Goal: Task Accomplishment & Management: Use online tool/utility

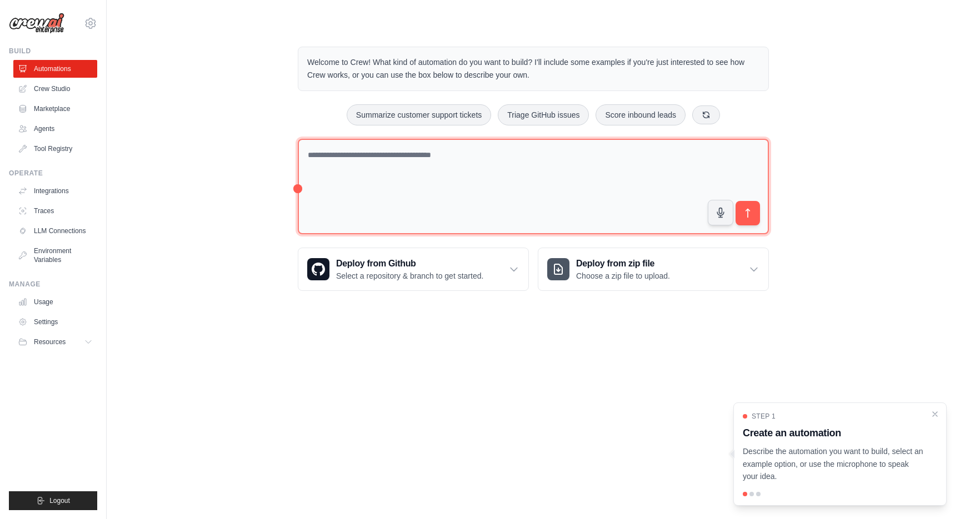
click at [444, 174] on textarea at bounding box center [533, 187] width 471 height 96
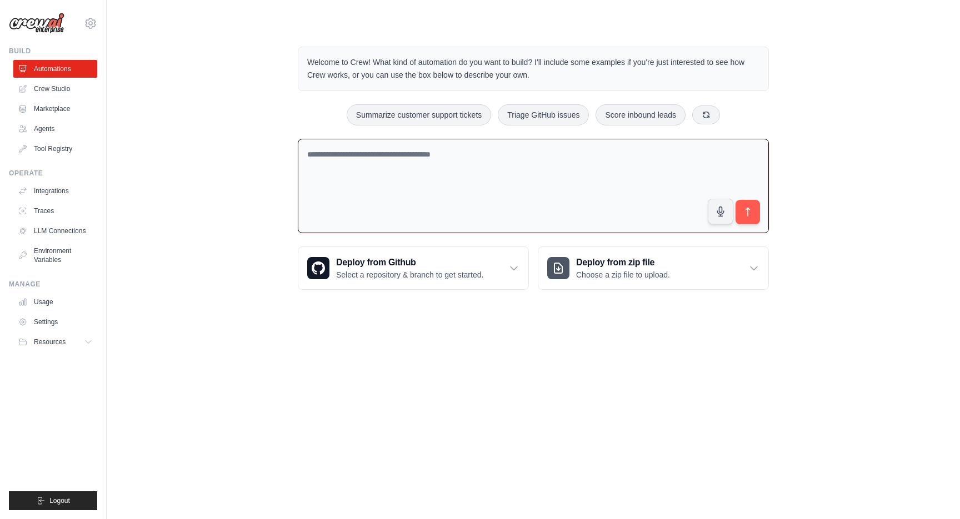
click at [192, 182] on div "Welcome to Crew! What kind of automation do you want to build? I'll include som…" at bounding box center [532, 168] width 817 height 279
click at [158, 187] on div "Welcome to Crew! What kind of automation do you want to build? I'll include som…" at bounding box center [532, 168] width 817 height 279
click at [71, 96] on link "Crew Studio" at bounding box center [56, 89] width 84 height 18
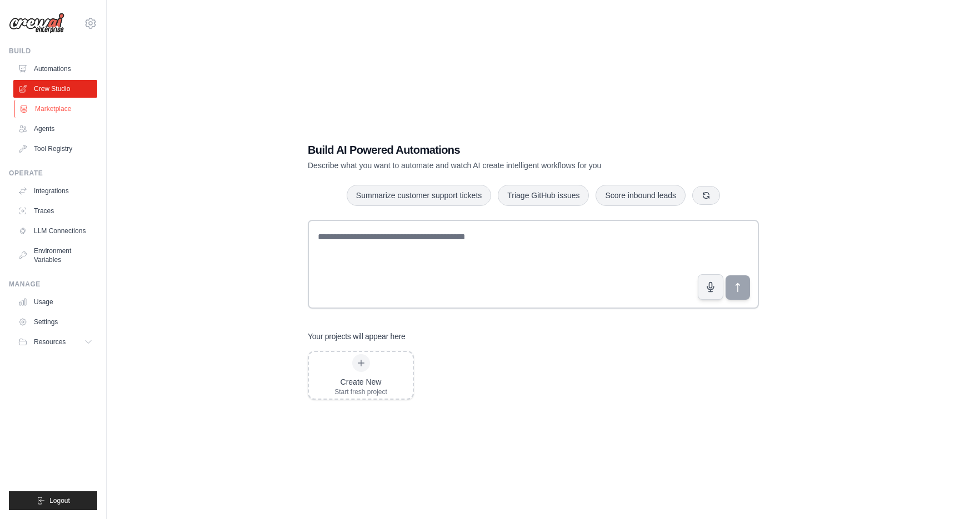
click at [69, 105] on link "Marketplace" at bounding box center [56, 109] width 84 height 18
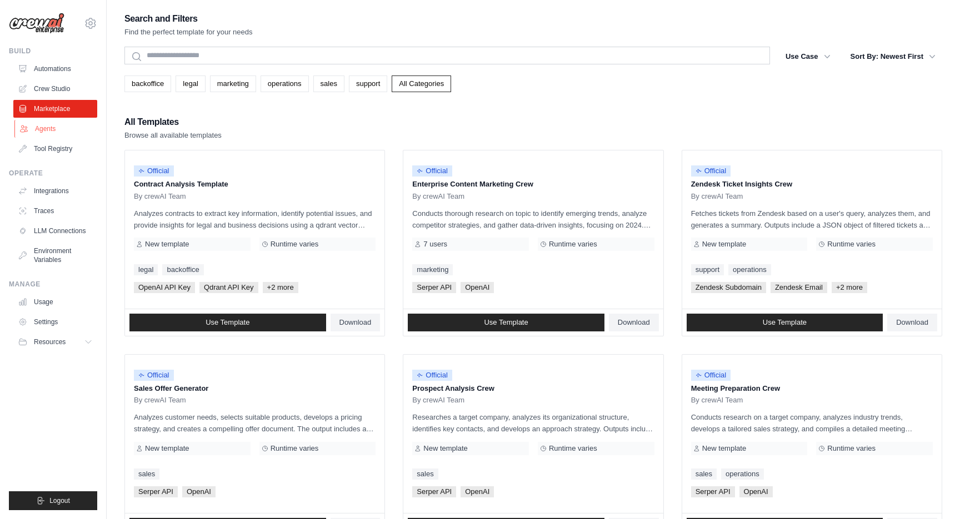
click at [42, 123] on link "Agents" at bounding box center [56, 129] width 84 height 18
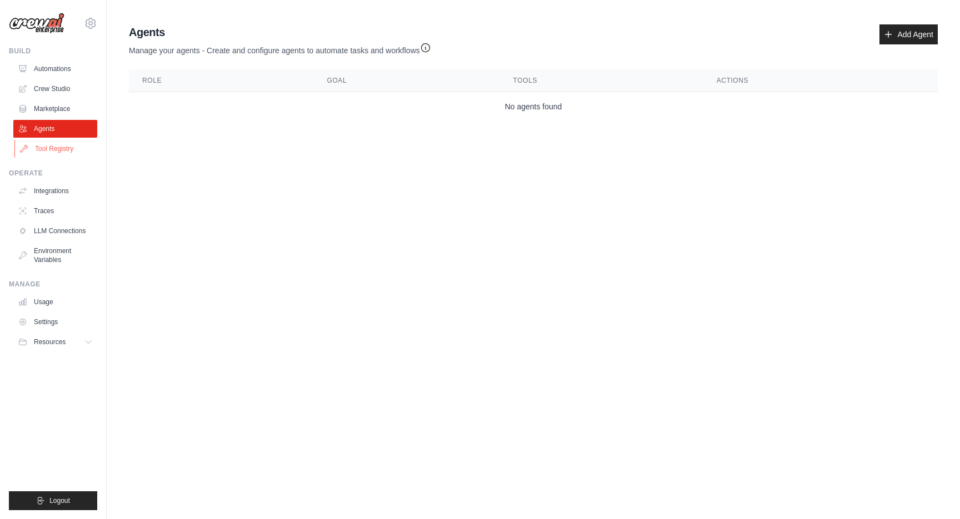
click at [44, 143] on link "Tool Registry" at bounding box center [56, 149] width 84 height 18
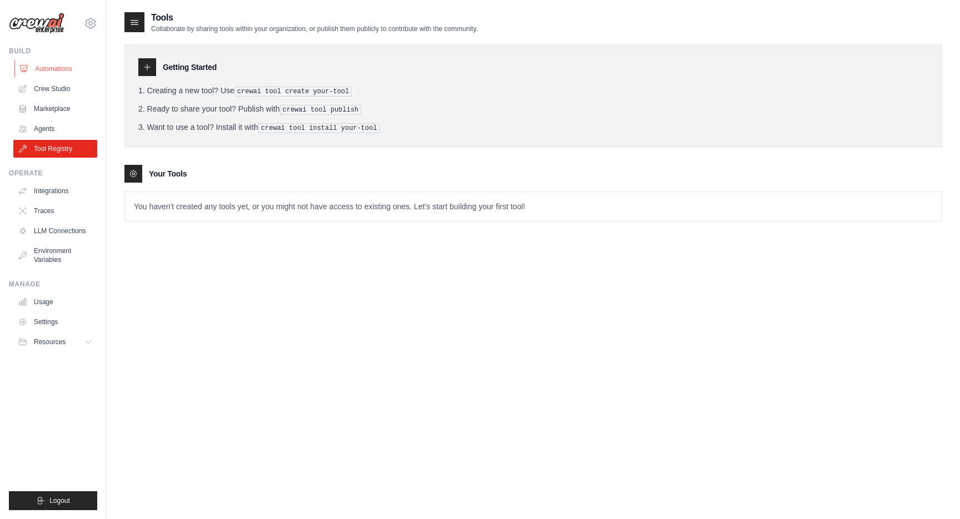
click at [65, 68] on link "Automations" at bounding box center [56, 69] width 84 height 18
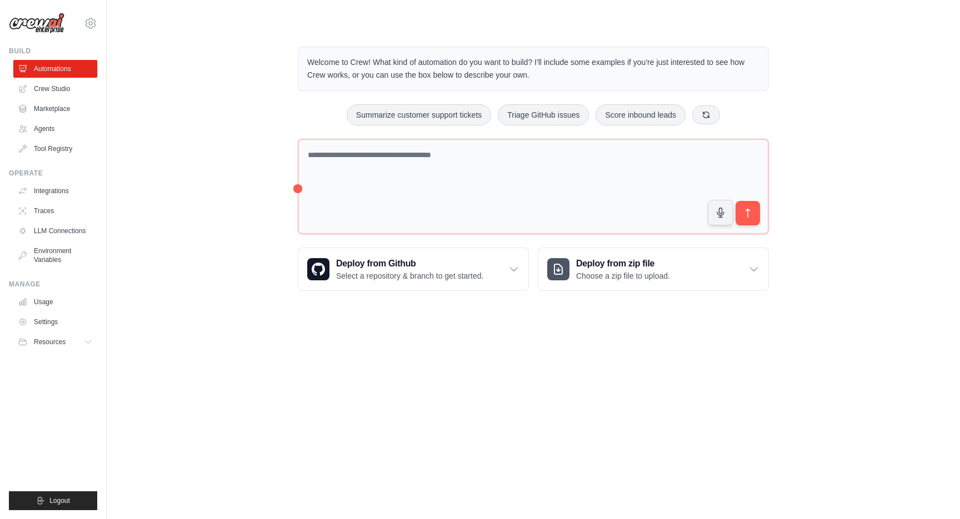
click at [61, 98] on ul "Automations Crew Studio Marketplace Agents Tool Registry" at bounding box center [55, 109] width 84 height 98
click at [56, 138] on ul "Automations Crew Studio Marketplace Agents Tool Registry" at bounding box center [55, 109] width 84 height 98
click at [56, 158] on ul "Build Automations Crew Studio Marketplace Agents" at bounding box center [53, 279] width 88 height 464
click at [52, 149] on link "Tool Registry" at bounding box center [56, 149] width 84 height 18
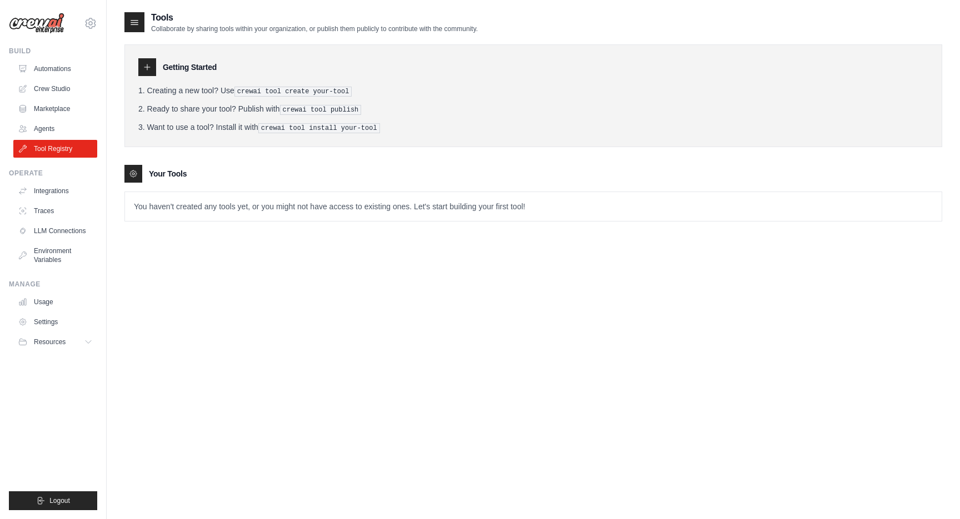
drag, startPoint x: 200, startPoint y: 120, endPoint x: 206, endPoint y: 172, distance: 52.0
click at [206, 172] on div "Getting Started Creating a new tool? Use crewai tool create your-tool Ready to …" at bounding box center [532, 127] width 817 height 188
click at [206, 172] on div "Your Tools" at bounding box center [532, 174] width 817 height 18
click at [72, 190] on link "Integrations" at bounding box center [56, 191] width 84 height 18
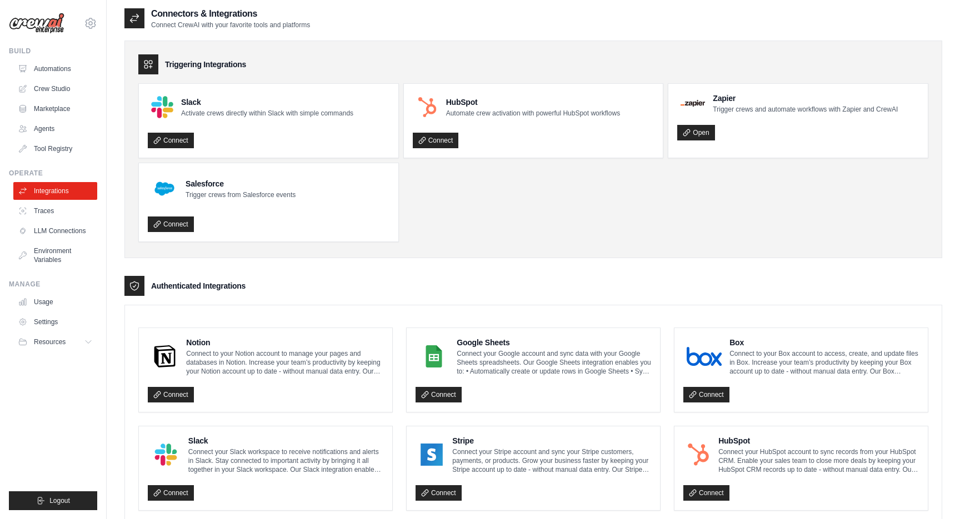
scroll to position [4, 0]
click at [48, 203] on link "Traces" at bounding box center [56, 211] width 84 height 18
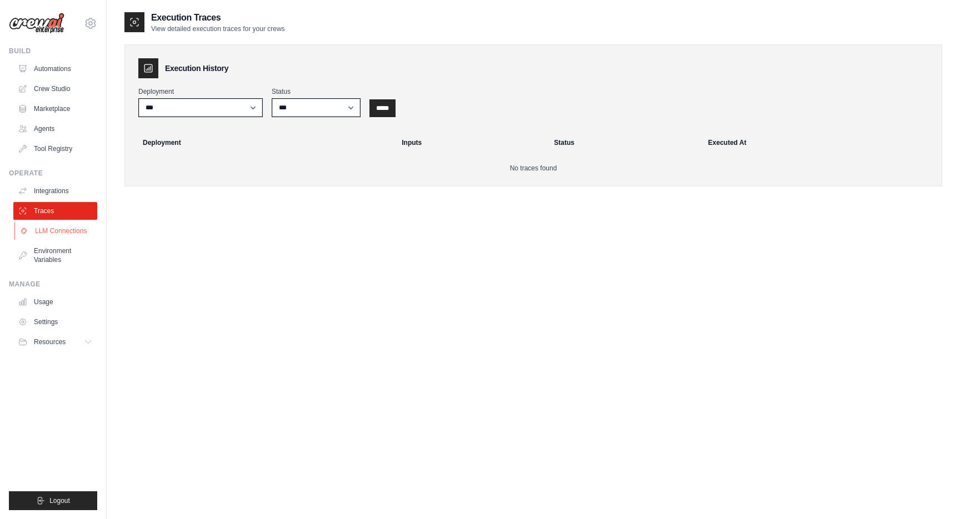
click at [57, 228] on link "LLM Connections" at bounding box center [56, 231] width 84 height 18
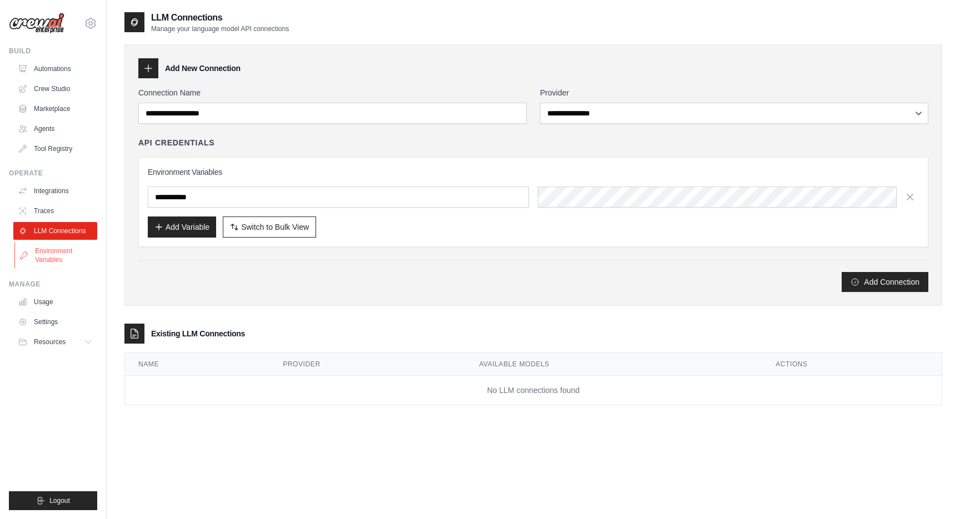
click at [54, 255] on link "Environment Variables" at bounding box center [56, 255] width 84 height 27
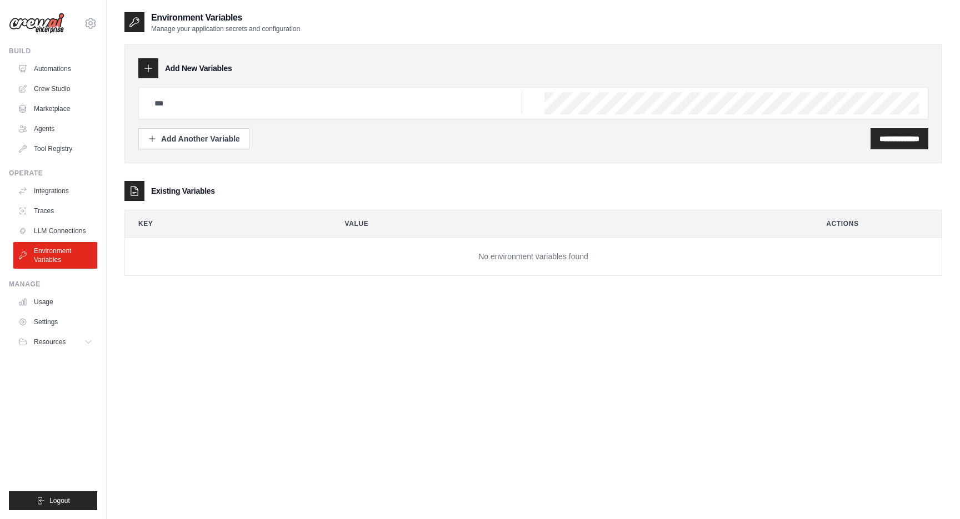
click at [56, 58] on div "Build Automations Crew Studio Marketplace Agents" at bounding box center [53, 102] width 88 height 111
click at [55, 63] on link "Automations" at bounding box center [56, 69] width 84 height 18
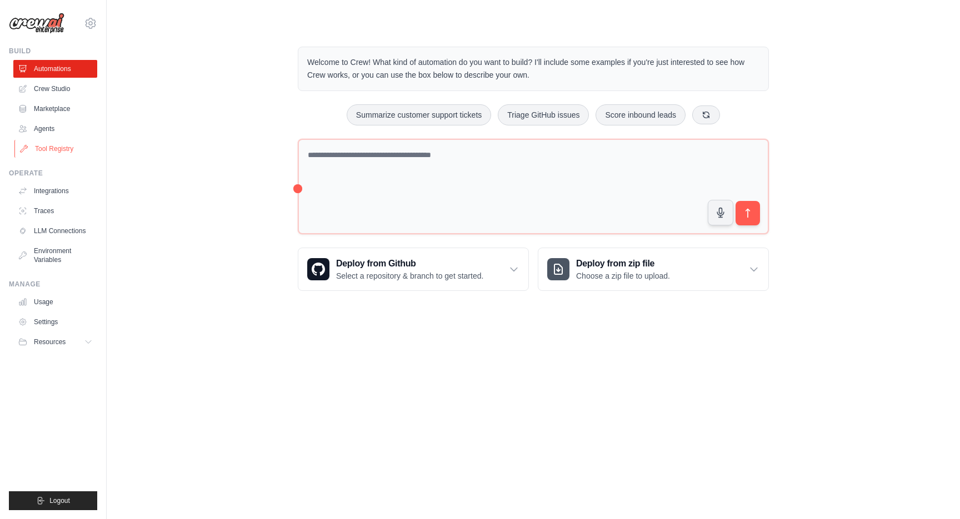
click at [58, 142] on link "Tool Registry" at bounding box center [56, 149] width 84 height 18
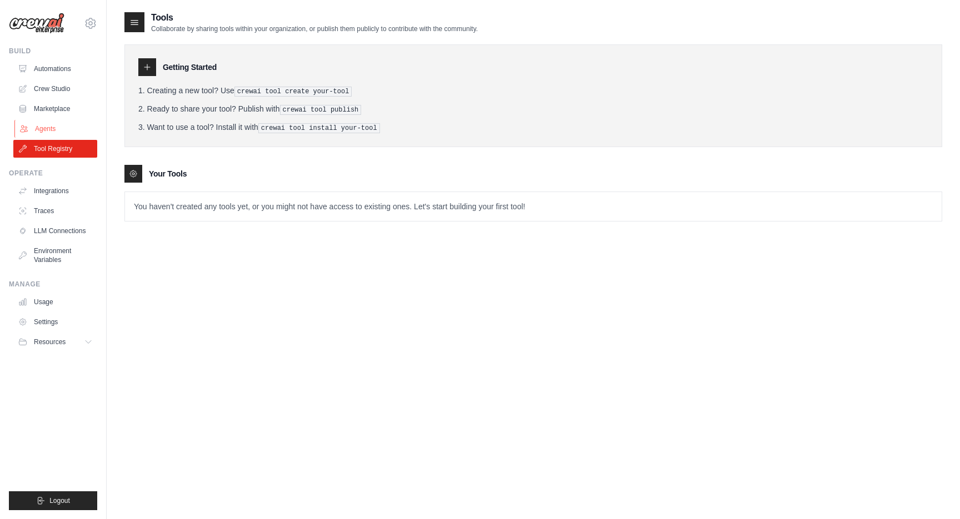
click at [68, 126] on link "Agents" at bounding box center [56, 129] width 84 height 18
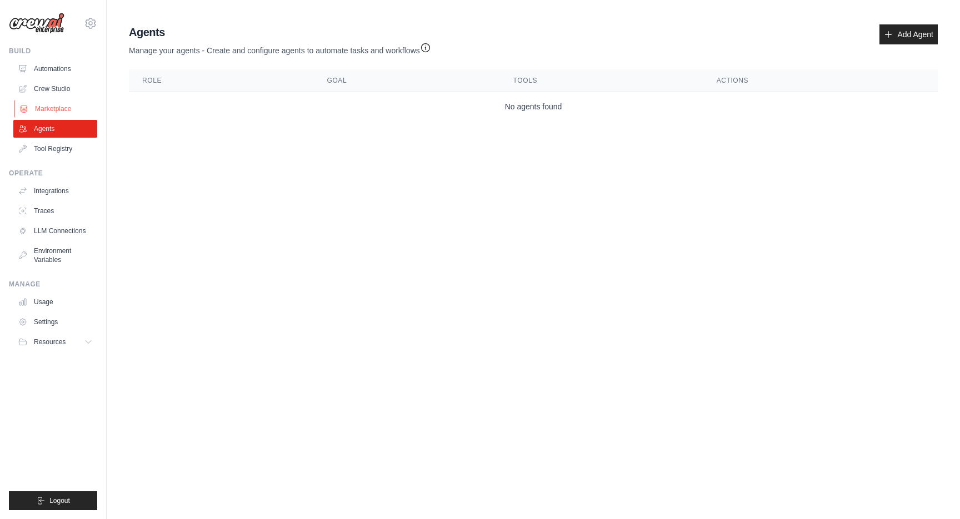
click at [70, 114] on link "Marketplace" at bounding box center [56, 109] width 84 height 18
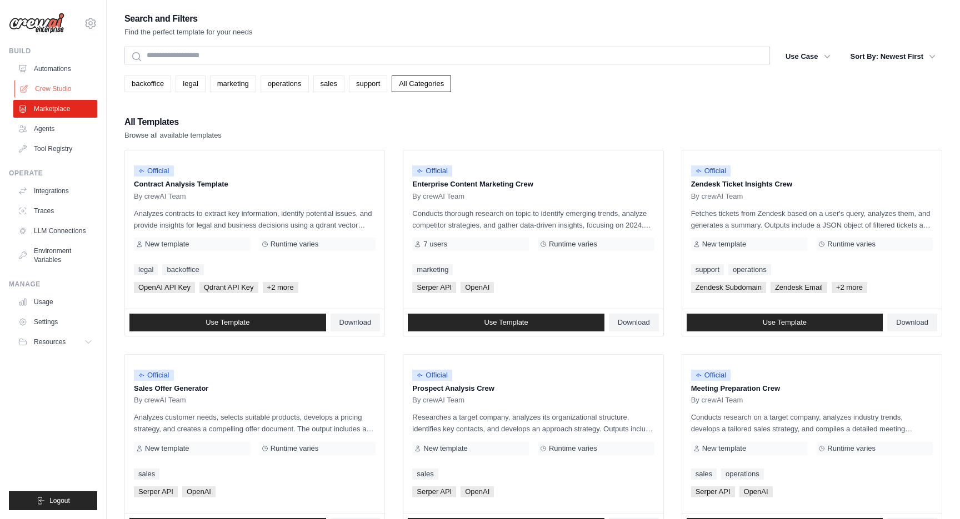
click at [70, 93] on link "Crew Studio" at bounding box center [56, 89] width 84 height 18
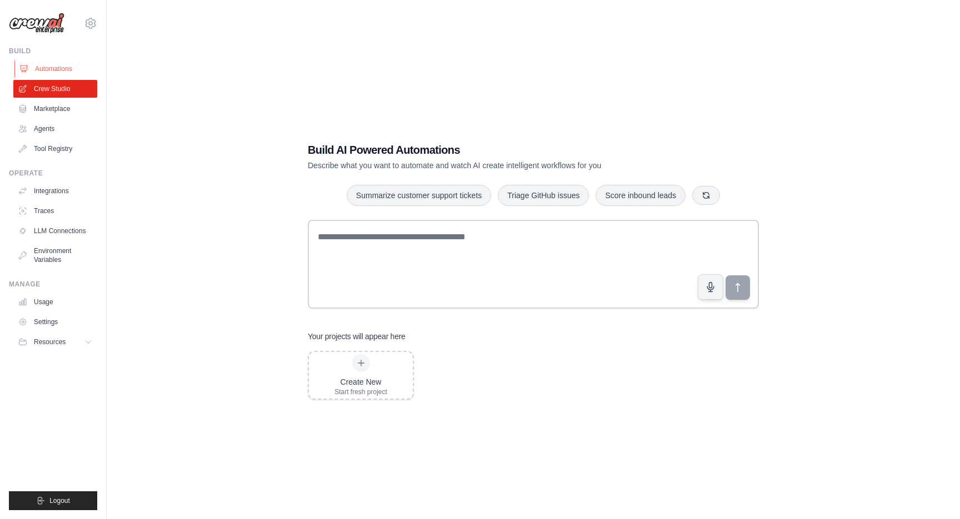
click at [69, 68] on link "Automations" at bounding box center [56, 69] width 84 height 18
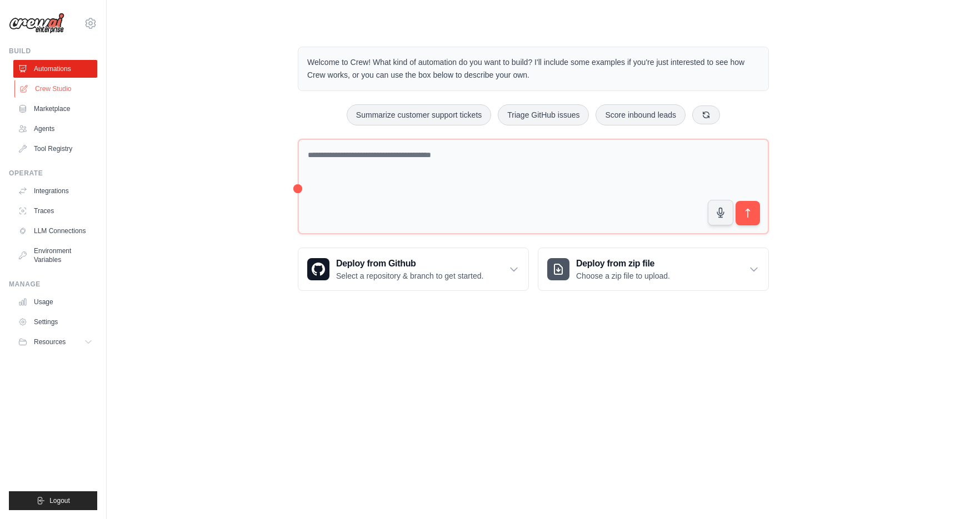
click at [61, 89] on link "Crew Studio" at bounding box center [56, 89] width 84 height 18
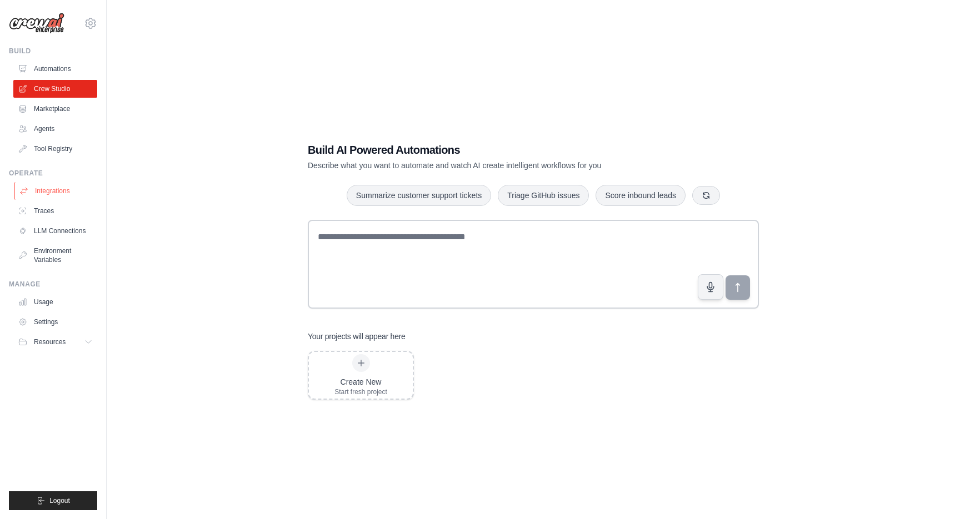
click at [56, 183] on link "Integrations" at bounding box center [56, 191] width 84 height 18
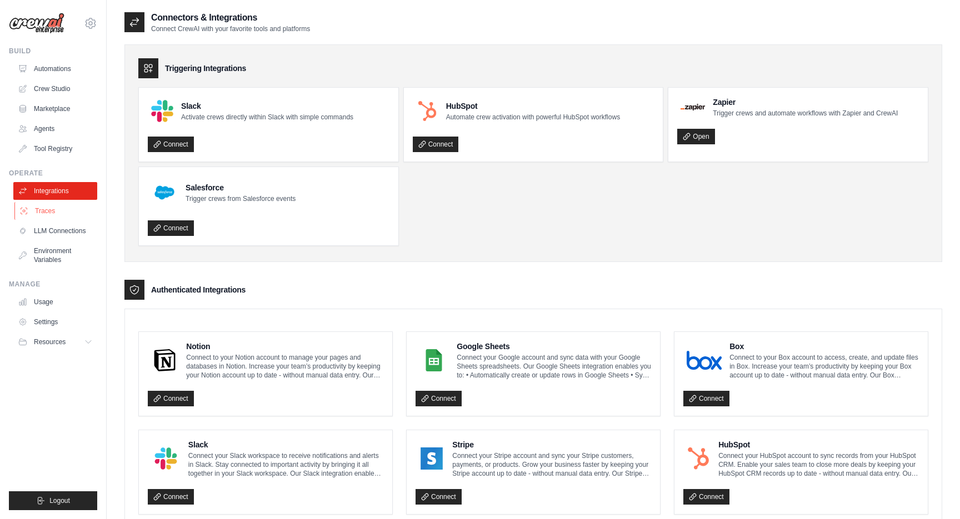
click at [49, 204] on link "Traces" at bounding box center [56, 211] width 84 height 18
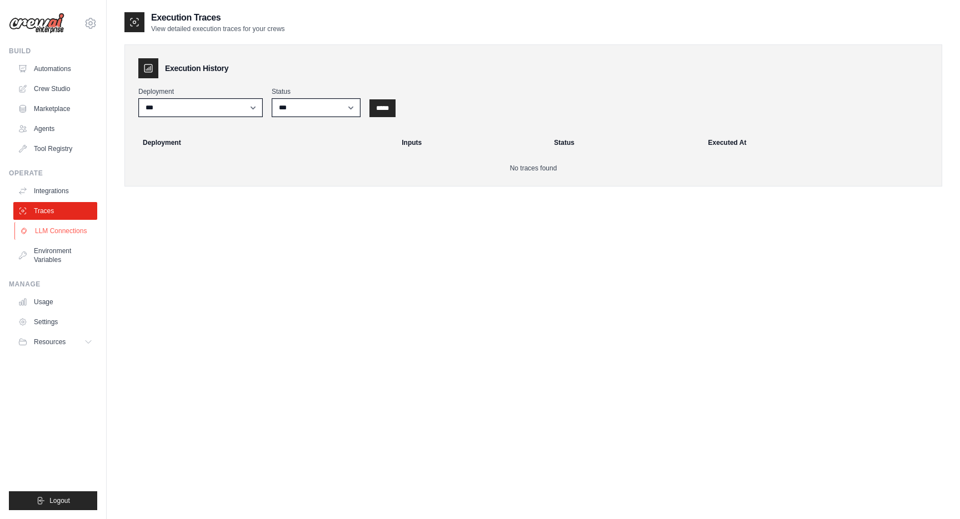
click at [44, 228] on link "LLM Connections" at bounding box center [56, 231] width 84 height 18
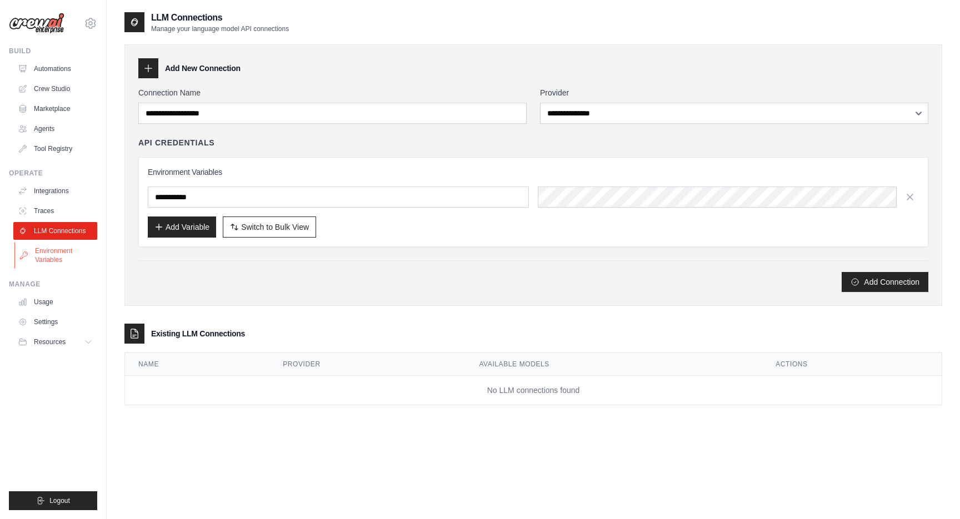
click at [48, 252] on link "Environment Variables" at bounding box center [56, 255] width 84 height 27
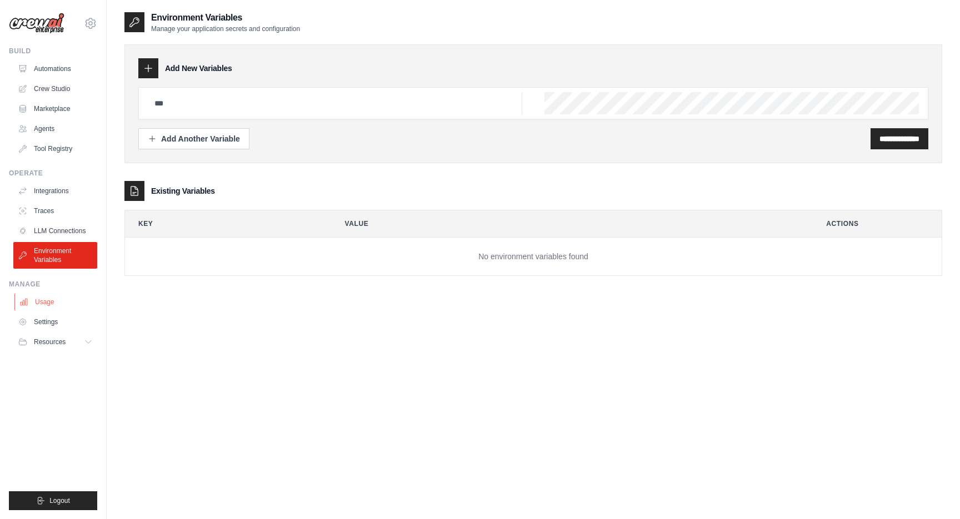
click at [39, 297] on link "Usage" at bounding box center [56, 302] width 84 height 18
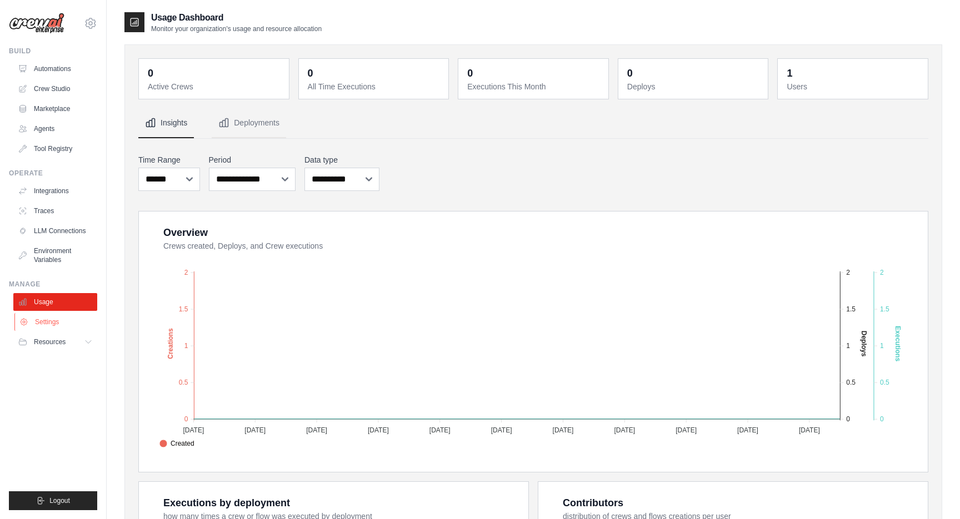
click at [41, 323] on link "Settings" at bounding box center [56, 322] width 84 height 18
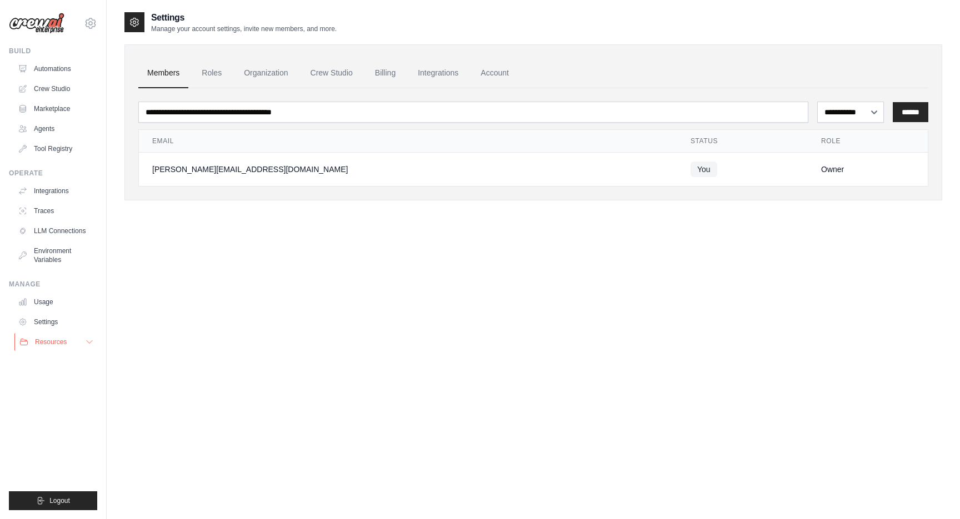
click at [42, 346] on span "Resources" at bounding box center [51, 342] width 32 height 9
click at [42, 335] on button "Resources" at bounding box center [56, 342] width 84 height 18
click at [79, 339] on button "Resources" at bounding box center [56, 342] width 84 height 18
click at [57, 371] on link "GitHub" at bounding box center [59, 379] width 77 height 16
click at [53, 63] on link "Automations" at bounding box center [56, 69] width 84 height 18
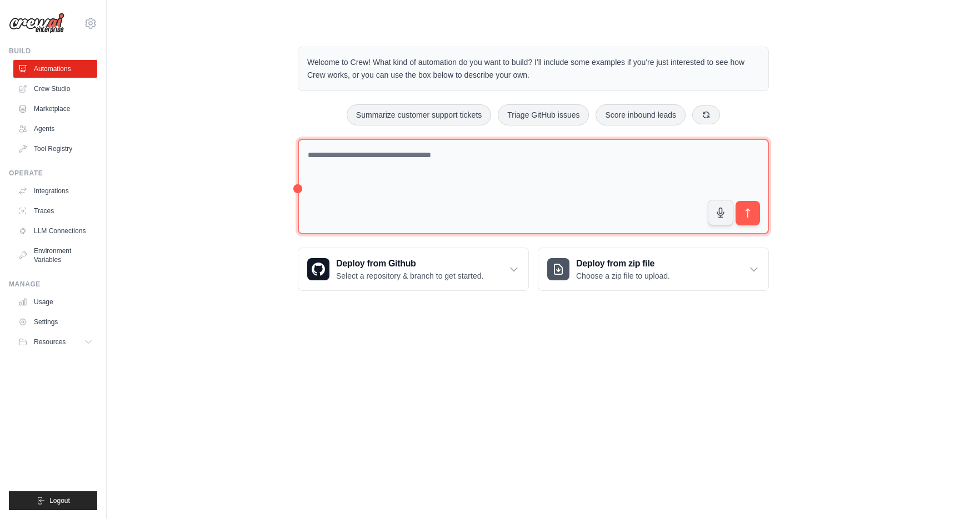
click at [513, 174] on textarea at bounding box center [533, 187] width 471 height 96
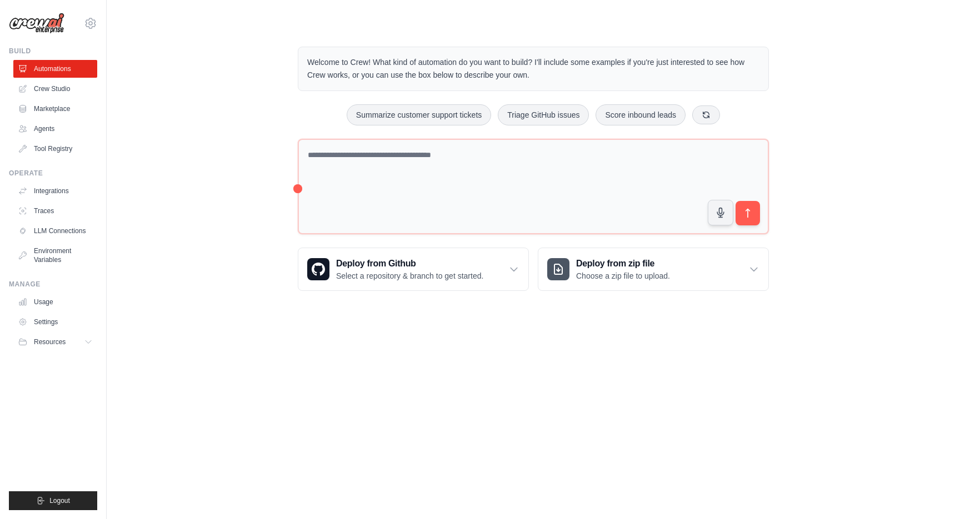
click at [32, 98] on ul "Automations Crew Studio Marketplace Agents Tool Registry" at bounding box center [55, 109] width 84 height 98
click at [33, 90] on link "Crew Studio" at bounding box center [56, 89] width 84 height 18
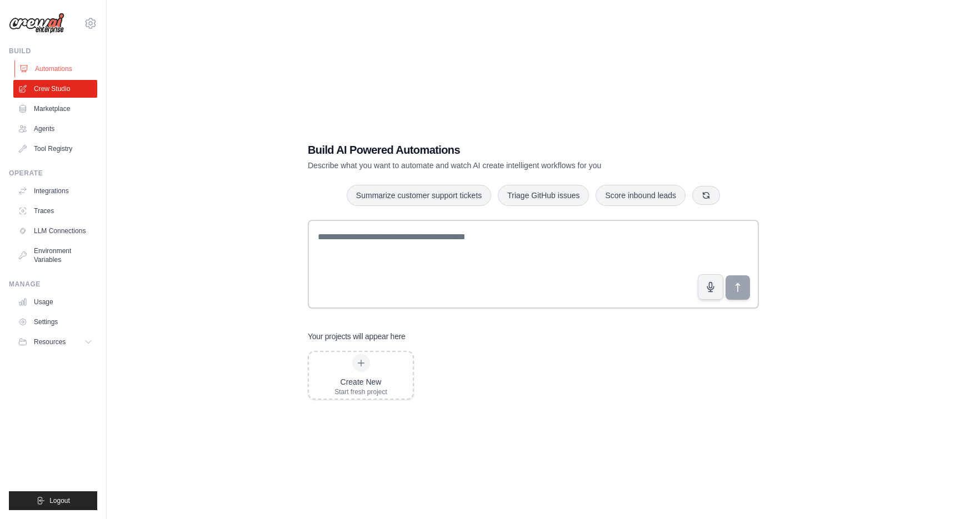
click at [55, 68] on link "Automations" at bounding box center [56, 69] width 84 height 18
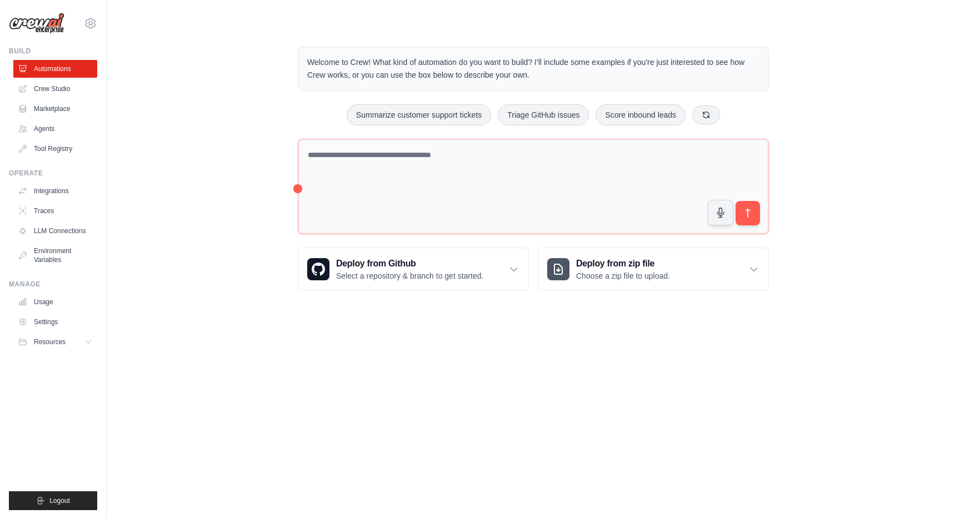
click at [195, 102] on div "Welcome to Crew! What kind of automation do you want to build? I'll include som…" at bounding box center [532, 169] width 817 height 280
click at [272, 195] on div "Welcome to Crew! What kind of automation do you want to build? I'll include som…" at bounding box center [532, 169] width 817 height 280
click at [54, 108] on link "Marketplace" at bounding box center [56, 109] width 84 height 18
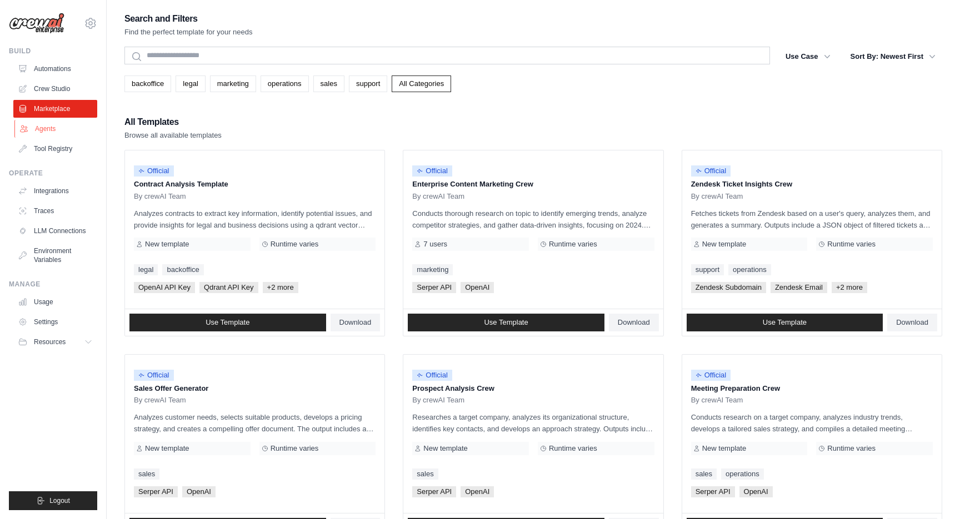
click at [47, 130] on link "Agents" at bounding box center [56, 129] width 84 height 18
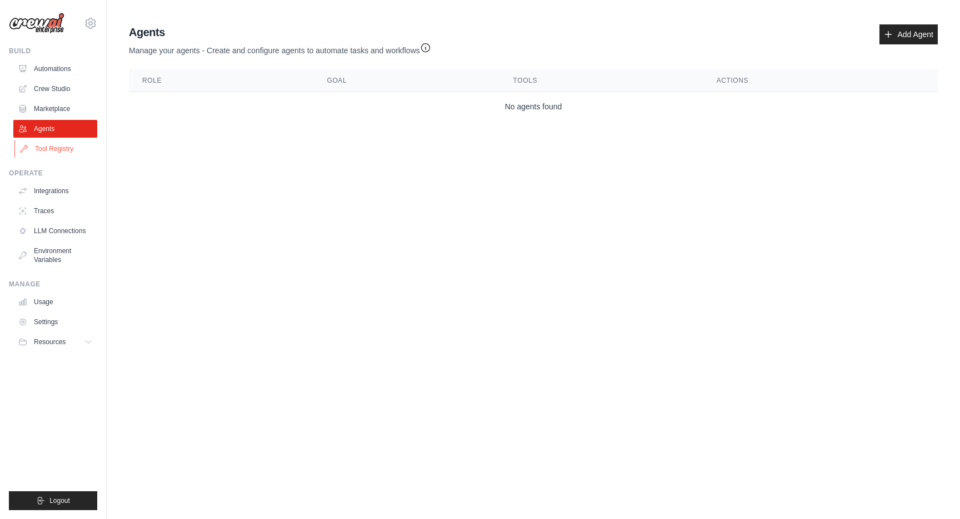
click at [74, 146] on link "Tool Registry" at bounding box center [56, 149] width 84 height 18
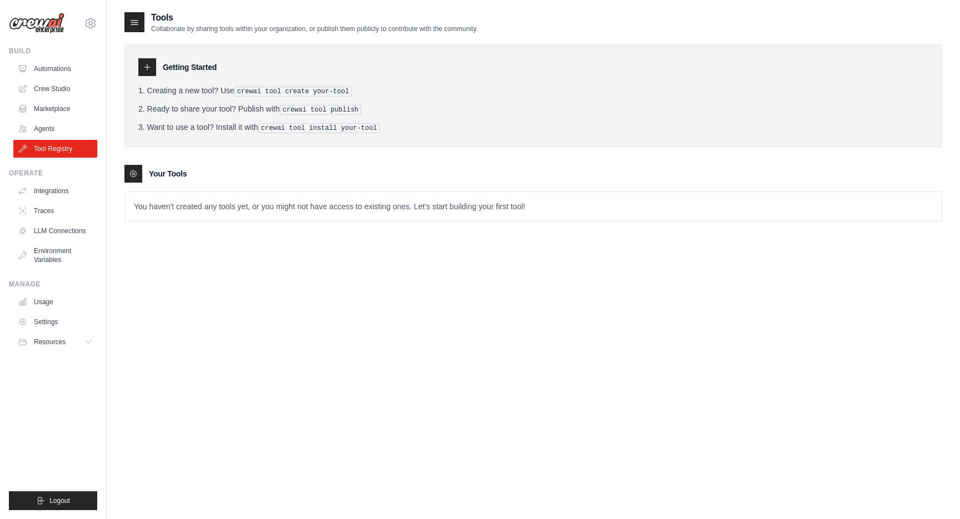
click at [253, 155] on div "Getting Started Creating a new tool? Use crewai tool create your-tool Ready to …" at bounding box center [532, 127] width 817 height 188
click at [44, 193] on link "Integrations" at bounding box center [56, 191] width 84 height 18
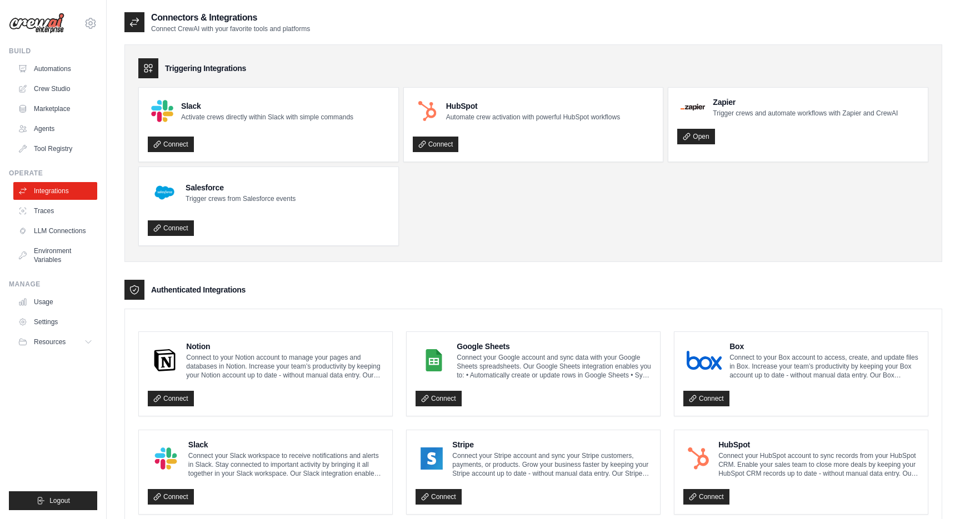
click at [47, 220] on ul "Integrations Traces LLM Connections Environment Variables" at bounding box center [55, 225] width 84 height 87
click at [46, 214] on link "Traces" at bounding box center [56, 211] width 84 height 18
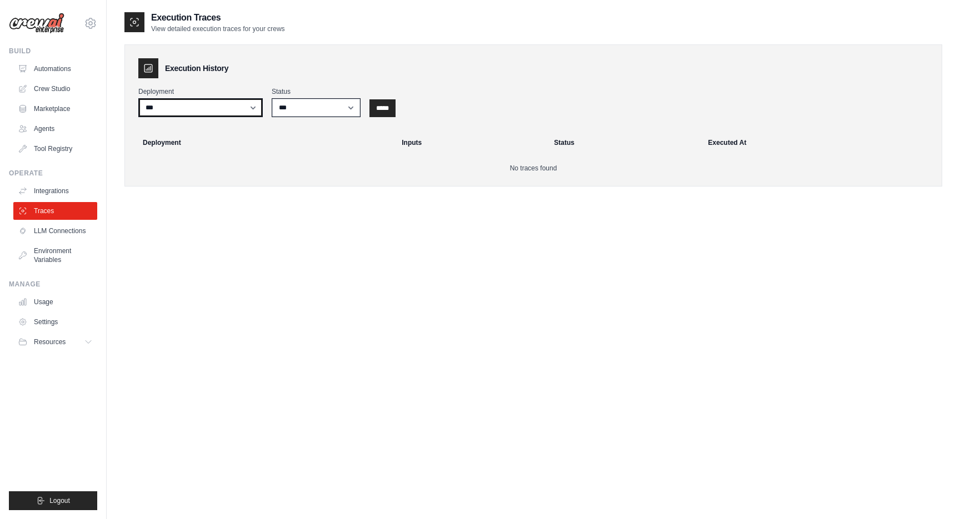
click at [166, 106] on select "***" at bounding box center [200, 107] width 124 height 19
click at [58, 315] on link "Settings" at bounding box center [56, 322] width 84 height 18
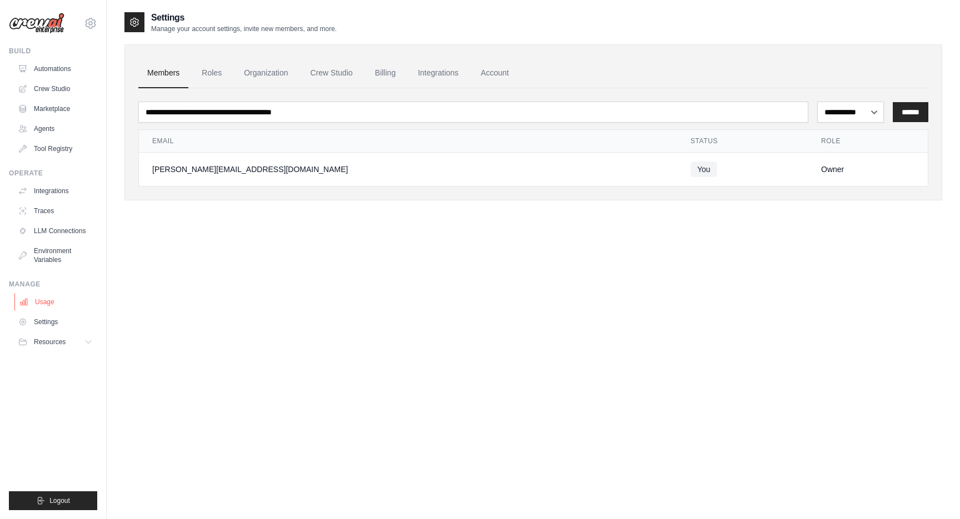
click at [63, 298] on link "Usage" at bounding box center [56, 302] width 84 height 18
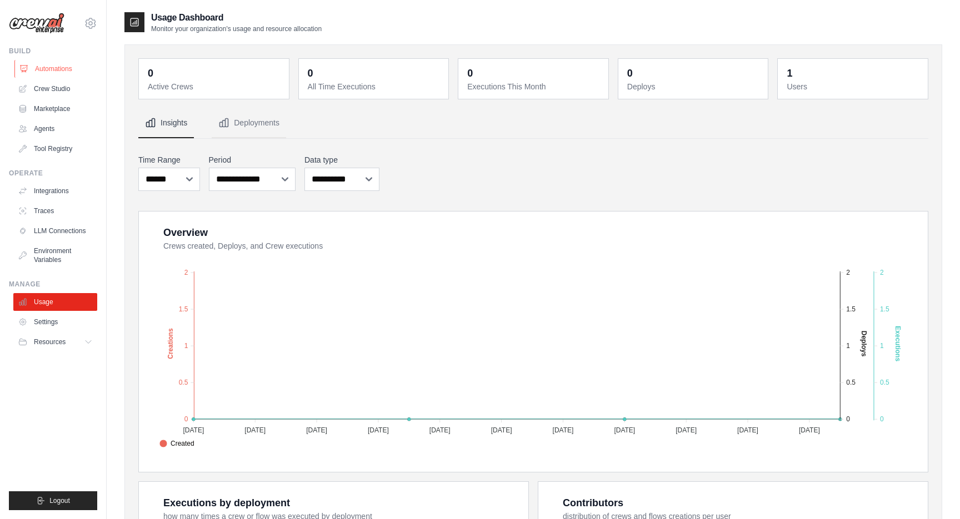
click at [64, 69] on link "Automations" at bounding box center [56, 69] width 84 height 18
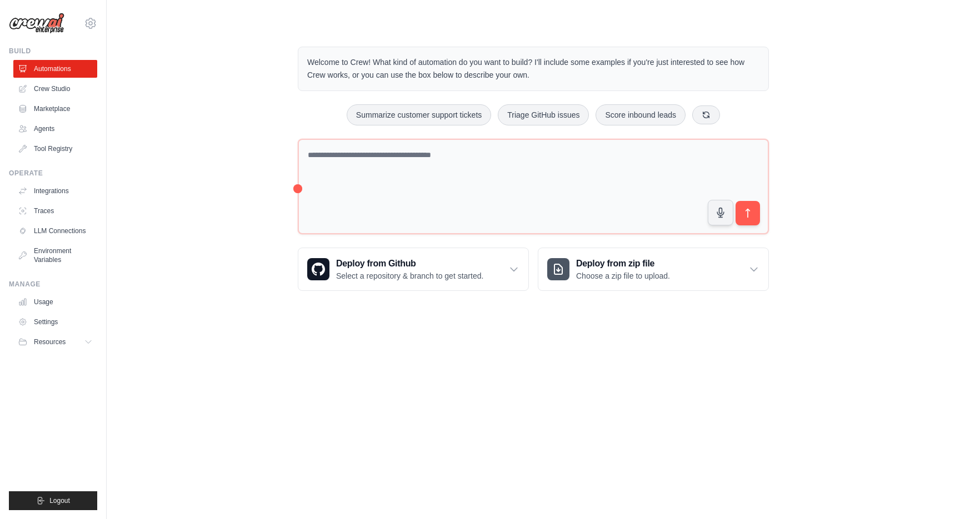
click at [310, 98] on div "Welcome to Crew! What kind of automation do you want to build? I'll include som…" at bounding box center [533, 169] width 498 height 280
drag, startPoint x: 323, startPoint y: 68, endPoint x: 343, endPoint y: 81, distance: 23.6
click at [343, 82] on div "Welcome to Crew! What kind of automation do you want to build? I'll include som…" at bounding box center [533, 69] width 471 height 44
click at [343, 81] on div "Welcome to Crew! What kind of automation do you want to build? I'll include som…" at bounding box center [533, 69] width 471 height 44
click at [86, 89] on link "Crew Studio" at bounding box center [56, 89] width 84 height 18
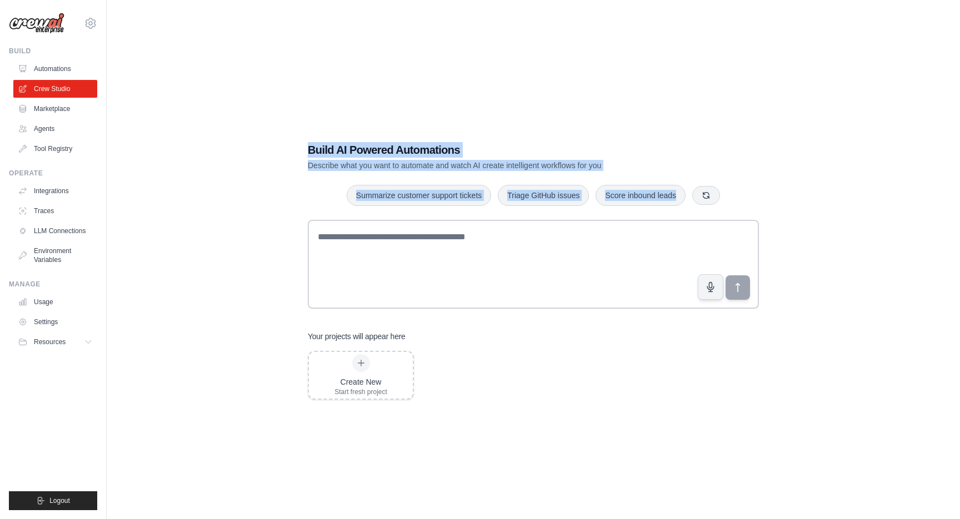
drag, startPoint x: 299, startPoint y: 133, endPoint x: 293, endPoint y: 243, distance: 110.1
click at [294, 244] on div "Build AI Powered Automations Describe what you want to automate and watch AI cr…" at bounding box center [532, 270] width 817 height 519
click at [293, 243] on div "Build AI Powered Automations Describe what you want to automate and watch AI cr…" at bounding box center [532, 270] width 817 height 519
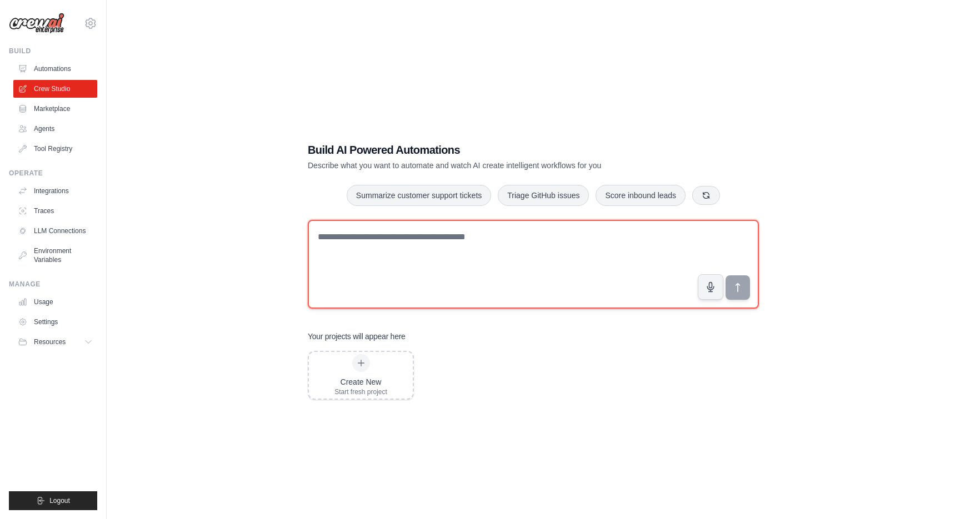
click at [326, 267] on textarea at bounding box center [533, 264] width 451 height 89
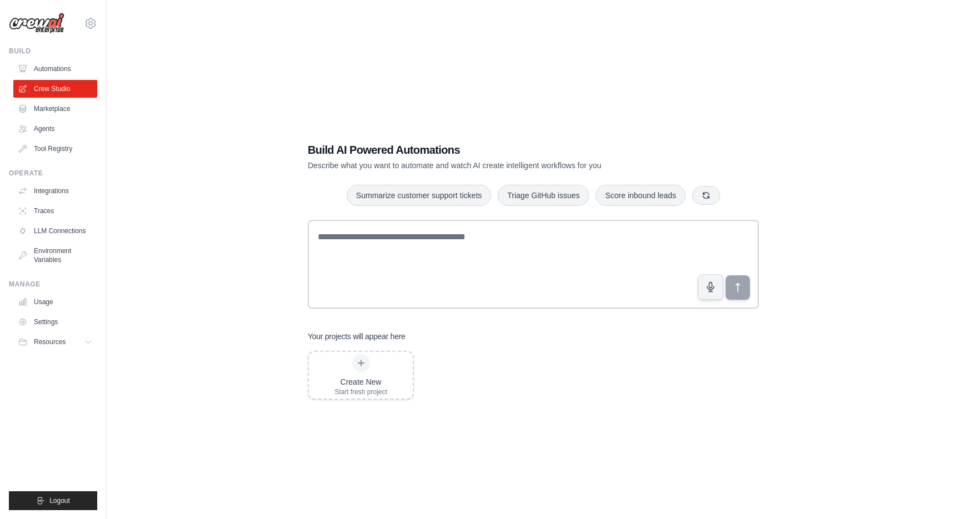
click at [272, 242] on div "Build AI Powered Automations Describe what you want to automate and watch AI cr…" at bounding box center [532, 270] width 817 height 519
click at [240, 228] on div "Build AI Powered Automations Describe what you want to automate and watch AI cr…" at bounding box center [532, 270] width 817 height 519
click at [240, 232] on div "Build AI Powered Automations Describe what you want to automate and watch AI cr…" at bounding box center [532, 270] width 817 height 519
click at [240, 231] on div "Build AI Powered Automations Describe what you want to automate and watch AI cr…" at bounding box center [532, 270] width 817 height 519
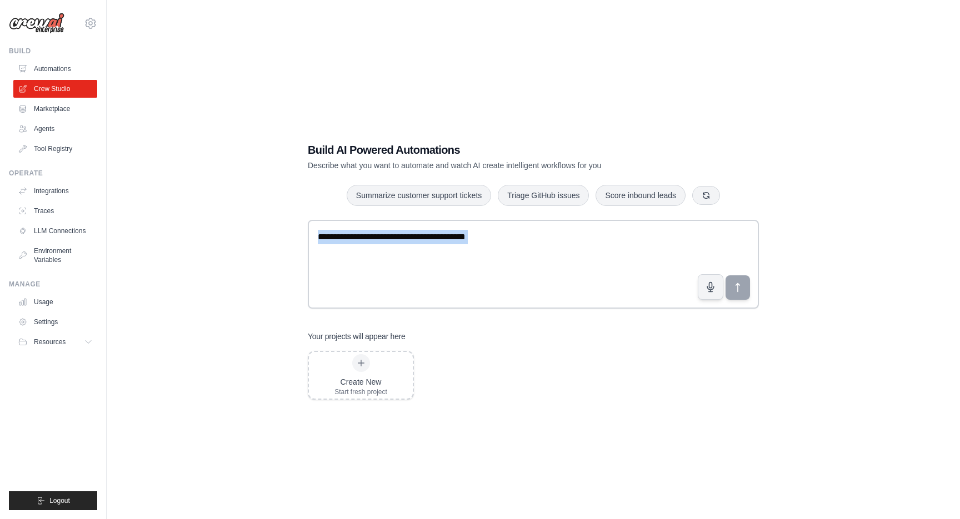
click at [240, 231] on div "Build AI Powered Automations Describe what you want to automate and watch AI cr…" at bounding box center [532, 270] width 817 height 519
click at [242, 258] on div "Build AI Powered Automations Describe what you want to automate and watch AI cr…" at bounding box center [532, 270] width 817 height 519
click at [67, 111] on link "Marketplace" at bounding box center [56, 109] width 84 height 18
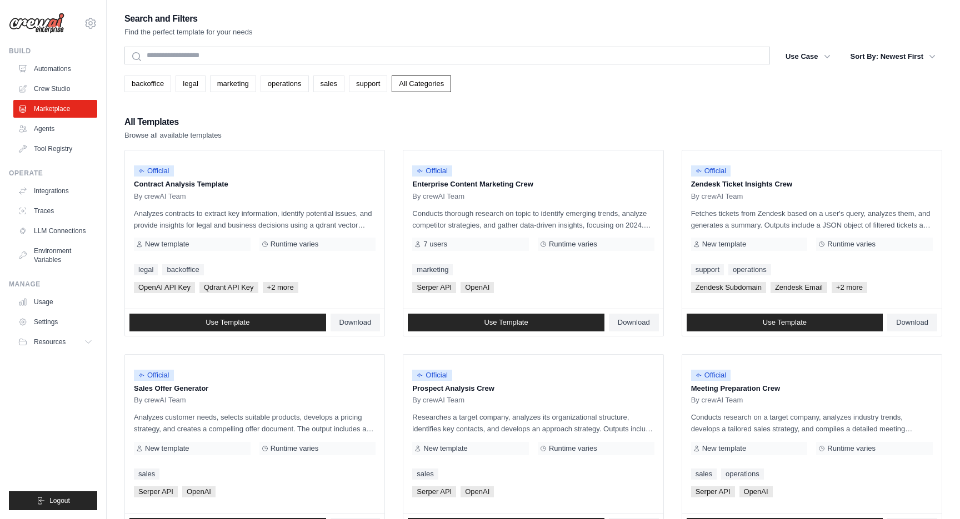
click at [241, 121] on div "All Templates Browse all available templates" at bounding box center [532, 127] width 817 height 27
click at [324, 32] on div "Search and Filters Find the perfect template for your needs" at bounding box center [532, 24] width 817 height 27
click at [362, 19] on div "Search and Filters Find the perfect template for your needs" at bounding box center [532, 24] width 817 height 27
click at [66, 71] on link "Automations" at bounding box center [56, 69] width 84 height 18
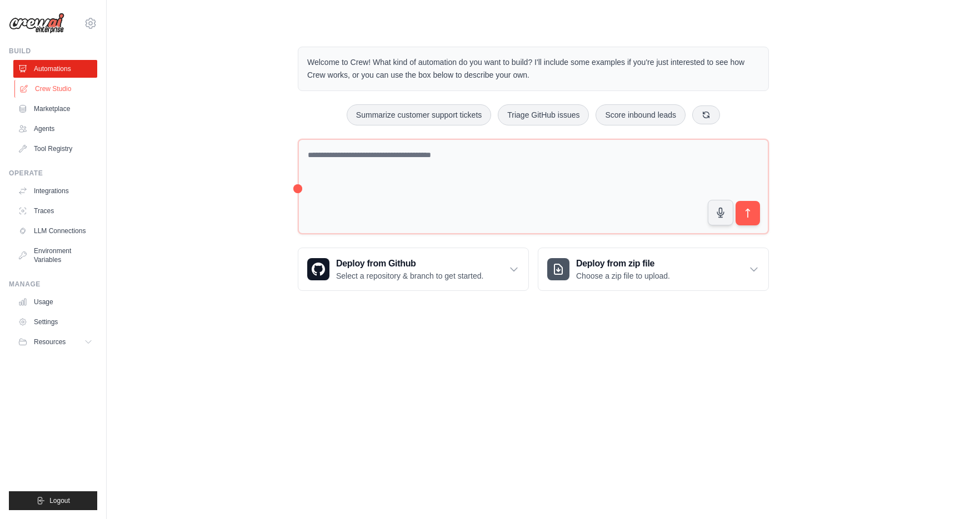
click at [51, 81] on link "Crew Studio" at bounding box center [56, 89] width 84 height 18
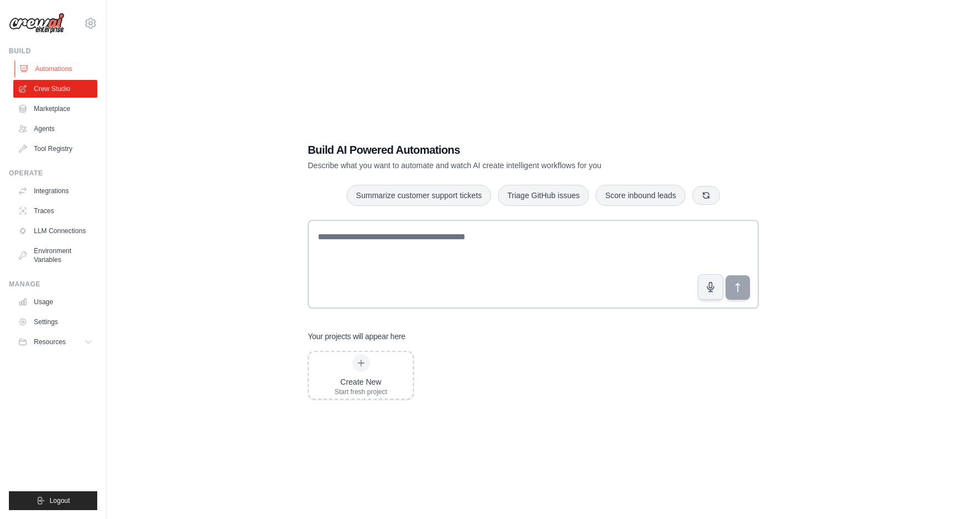
click at [55, 69] on link "Automations" at bounding box center [56, 69] width 84 height 18
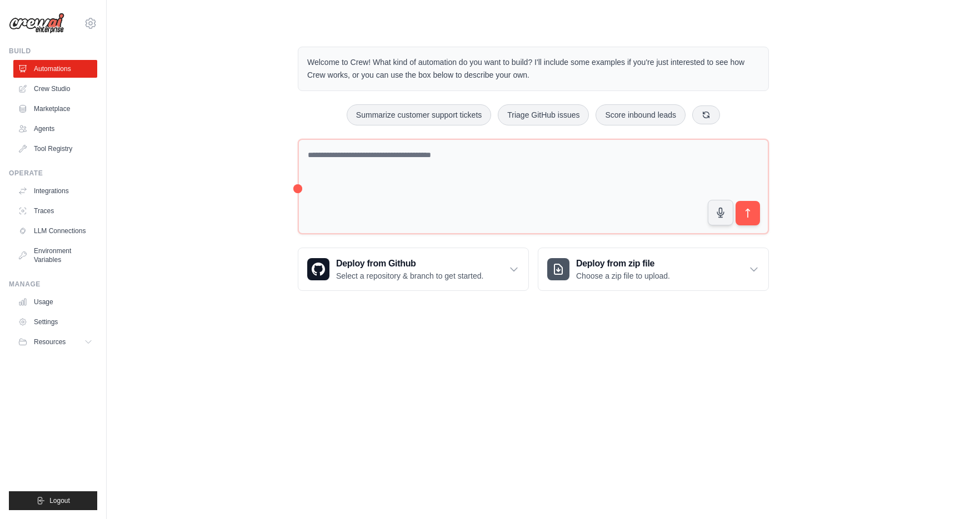
click at [253, 148] on div "Welcome to Crew! What kind of automation do you want to build? I'll include som…" at bounding box center [532, 169] width 817 height 280
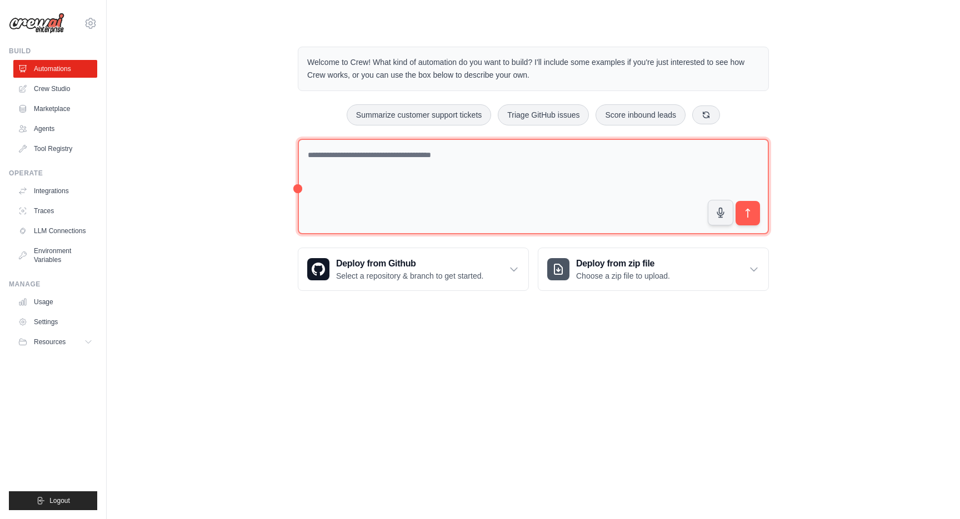
click at [368, 210] on textarea at bounding box center [533, 187] width 471 height 96
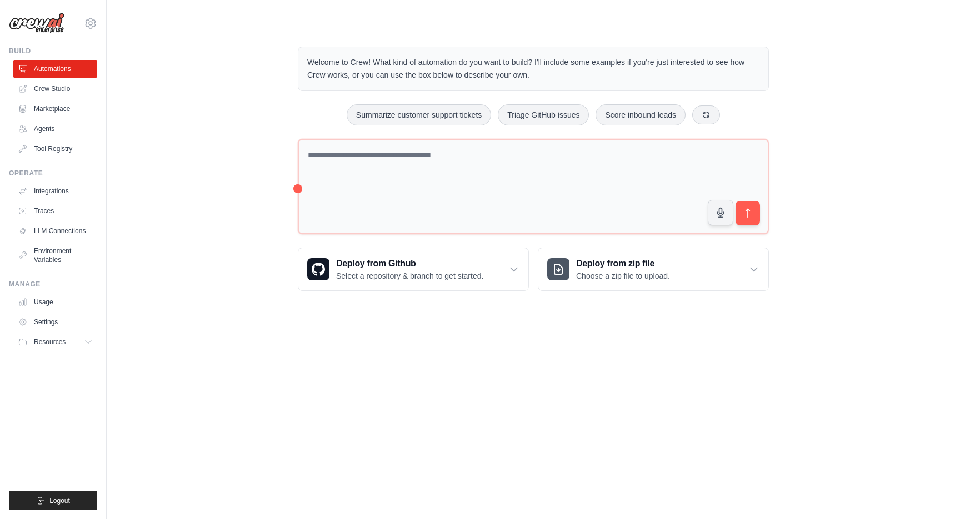
click at [228, 190] on div "Welcome to Crew! What kind of automation do you want to build? I'll include som…" at bounding box center [532, 169] width 817 height 280
click at [44, 91] on link "Crew Studio" at bounding box center [56, 89] width 84 height 18
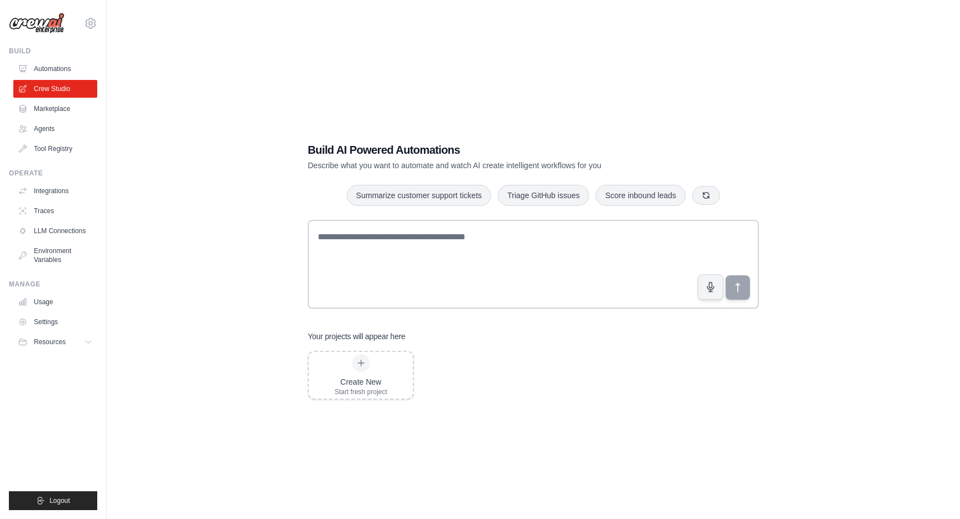
click at [49, 119] on ul "Automations Crew Studio Marketplace Agents Tool Registry" at bounding box center [55, 109] width 84 height 98
click at [49, 111] on link "Marketplace" at bounding box center [56, 109] width 84 height 18
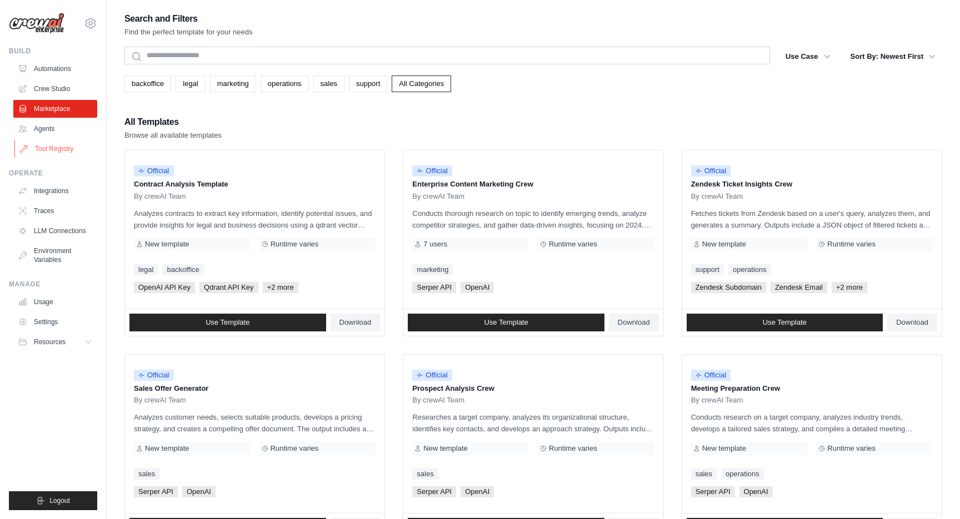
click at [43, 141] on link "Tool Registry" at bounding box center [56, 149] width 84 height 18
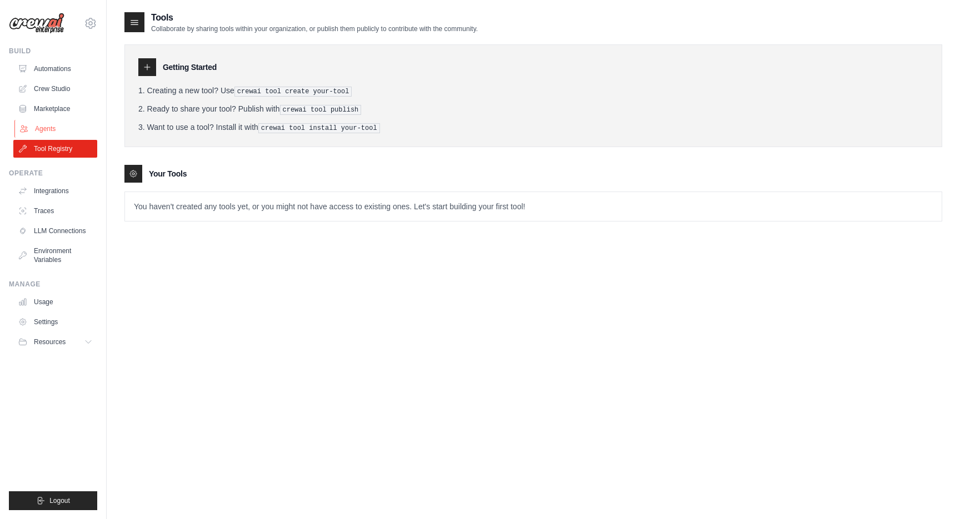
click at [43, 129] on link "Agents" at bounding box center [56, 129] width 84 height 18
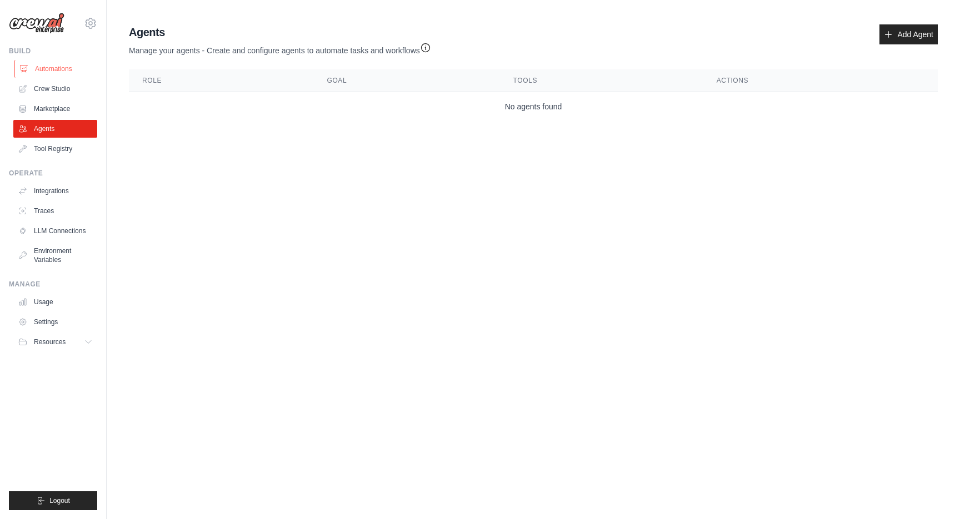
click at [71, 71] on link "Automations" at bounding box center [56, 69] width 84 height 18
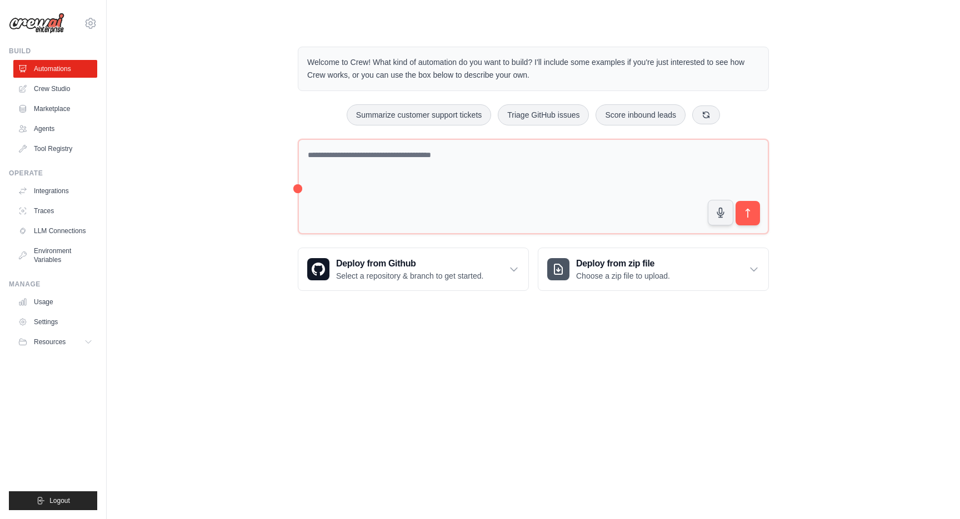
click at [230, 198] on div "Welcome to Crew! What kind of automation do you want to build? I'll include som…" at bounding box center [532, 169] width 817 height 280
click at [295, 194] on div "Welcome to Crew! What kind of automation do you want to build? I'll include som…" at bounding box center [533, 169] width 498 height 280
click at [214, 46] on div "Welcome to Crew! What kind of automation do you want to build? I'll include som…" at bounding box center [532, 169] width 817 height 280
click at [230, 45] on div "Welcome to Crew! What kind of automation do you want to build? I'll include som…" at bounding box center [532, 169] width 817 height 280
click at [244, 92] on div "Welcome to Crew! What kind of automation do you want to build? I'll include som…" at bounding box center [532, 169] width 817 height 280
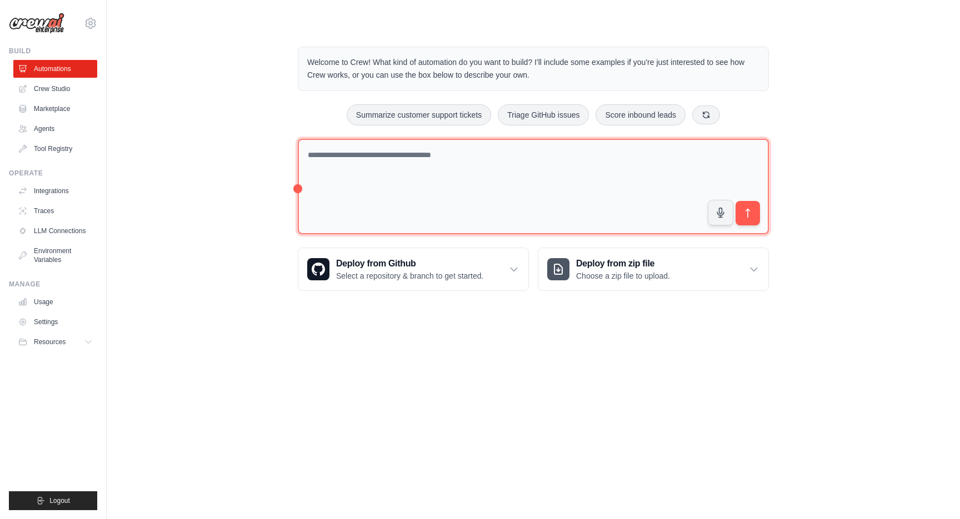
drag, startPoint x: 298, startPoint y: 187, endPoint x: 313, endPoint y: 185, distance: 14.5
click at [313, 185] on textarea at bounding box center [533, 187] width 471 height 96
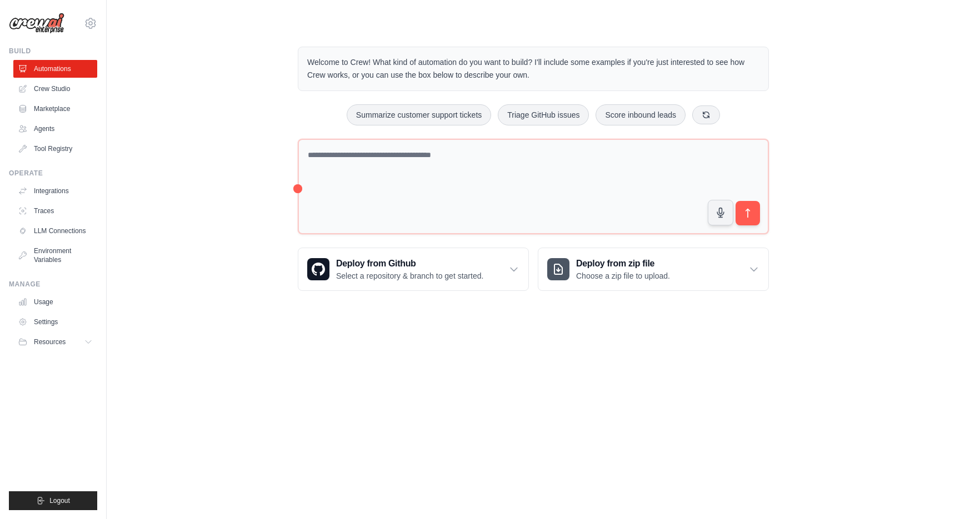
click at [265, 179] on div "Welcome to Crew! What kind of automation do you want to build? I'll include som…" at bounding box center [532, 169] width 817 height 280
click at [272, 163] on div "Welcome to Crew! What kind of automation do you want to build? I'll include som…" at bounding box center [532, 169] width 817 height 280
click at [289, 178] on div "Welcome to Crew! What kind of automation do you want to build? I'll include som…" at bounding box center [533, 169] width 498 height 280
click at [66, 90] on link "Crew Studio" at bounding box center [56, 89] width 84 height 18
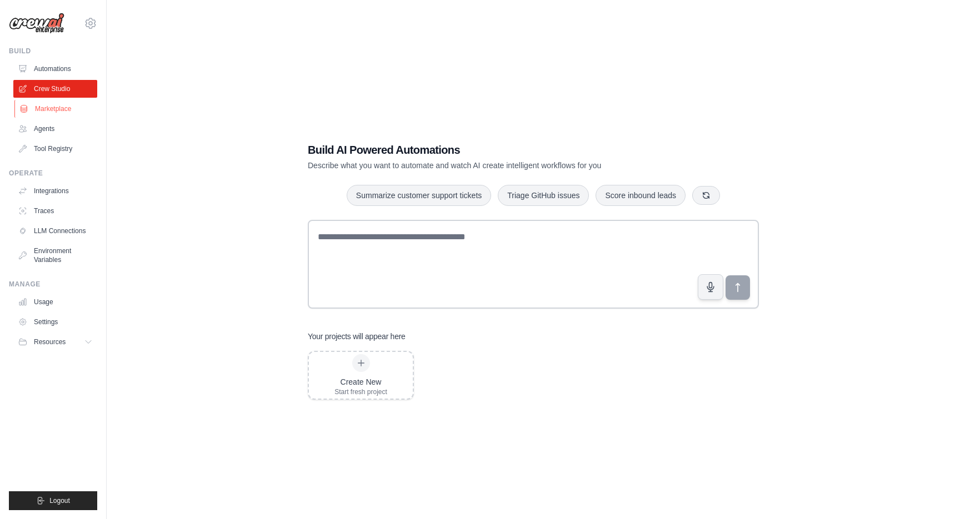
click at [37, 114] on link "Marketplace" at bounding box center [56, 109] width 84 height 18
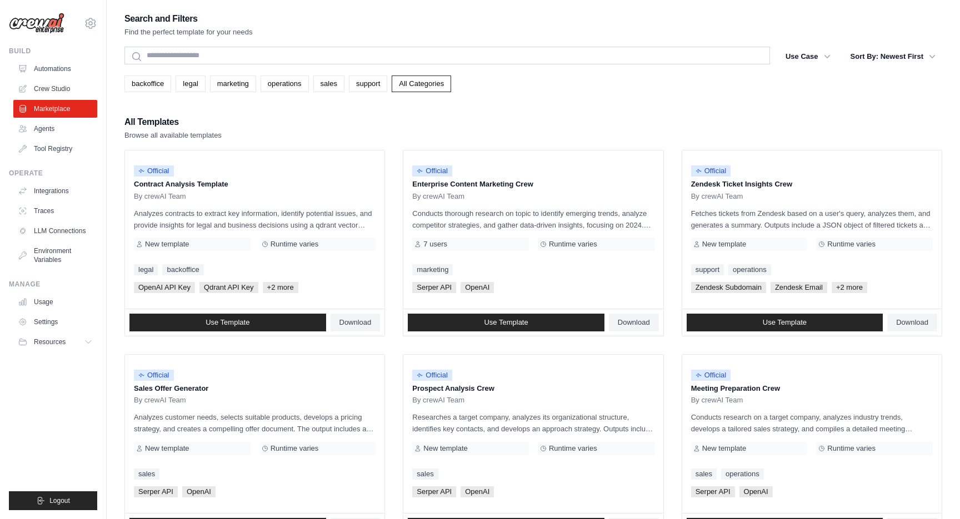
click at [62, 78] on ul "Automations Crew Studio Marketplace Agents Tool Registry" at bounding box center [55, 109] width 84 height 98
click at [59, 134] on link "Agents" at bounding box center [56, 129] width 84 height 18
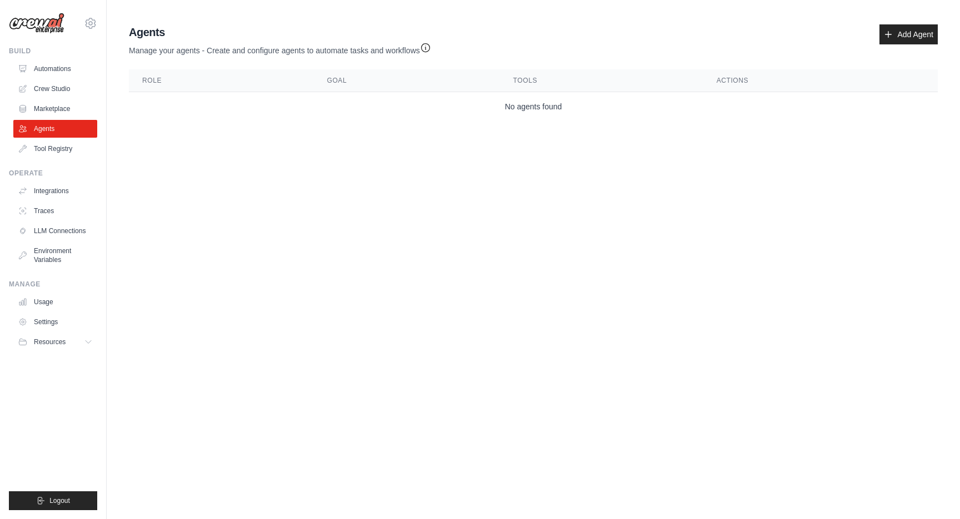
click at [61, 162] on ul "Build Automations Crew Studio Marketplace Agents" at bounding box center [53, 279] width 88 height 464
click at [61, 157] on link "Tool Registry" at bounding box center [56, 149] width 84 height 18
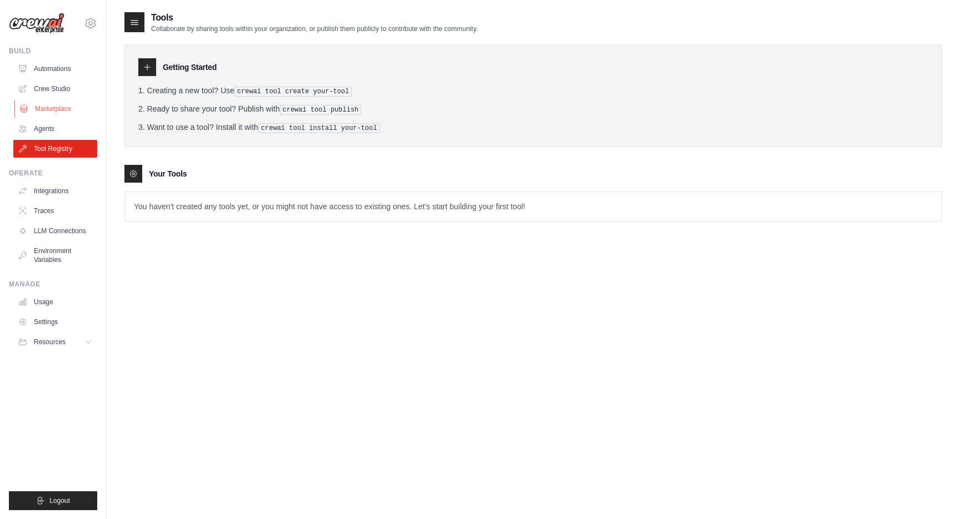
click at [73, 110] on link "Marketplace" at bounding box center [56, 109] width 84 height 18
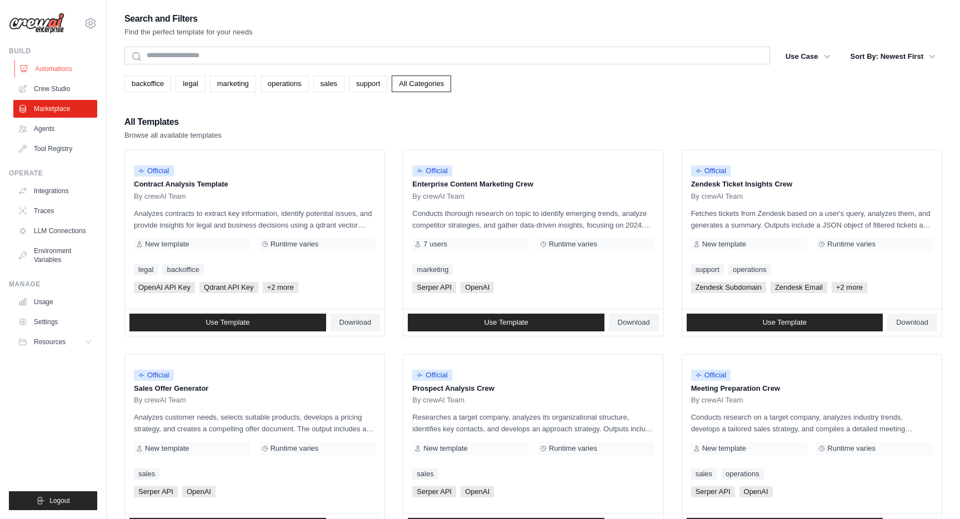
click at [70, 74] on link "Automations" at bounding box center [56, 69] width 84 height 18
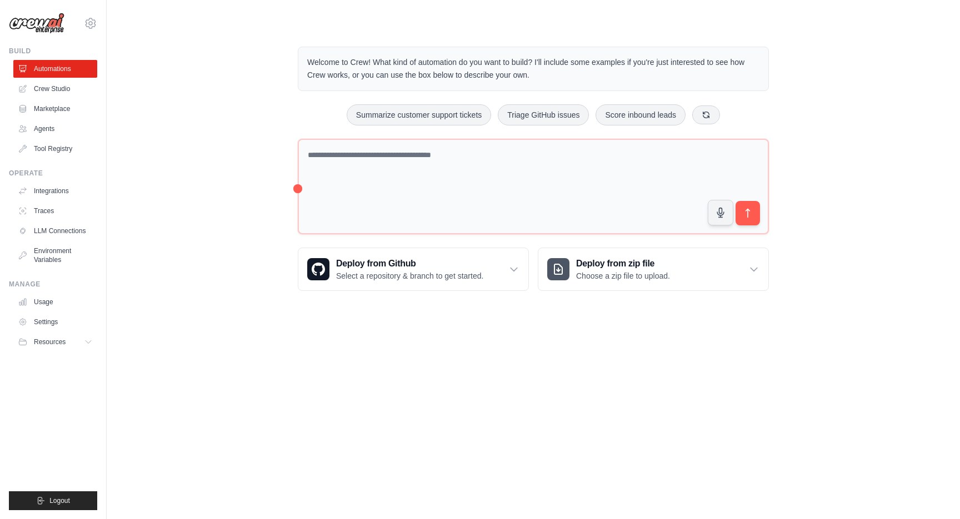
click at [139, 118] on div "Welcome to Crew! What kind of automation do you want to build? I'll include som…" at bounding box center [532, 169] width 817 height 280
click at [81, 108] on link "Marketplace" at bounding box center [56, 109] width 84 height 18
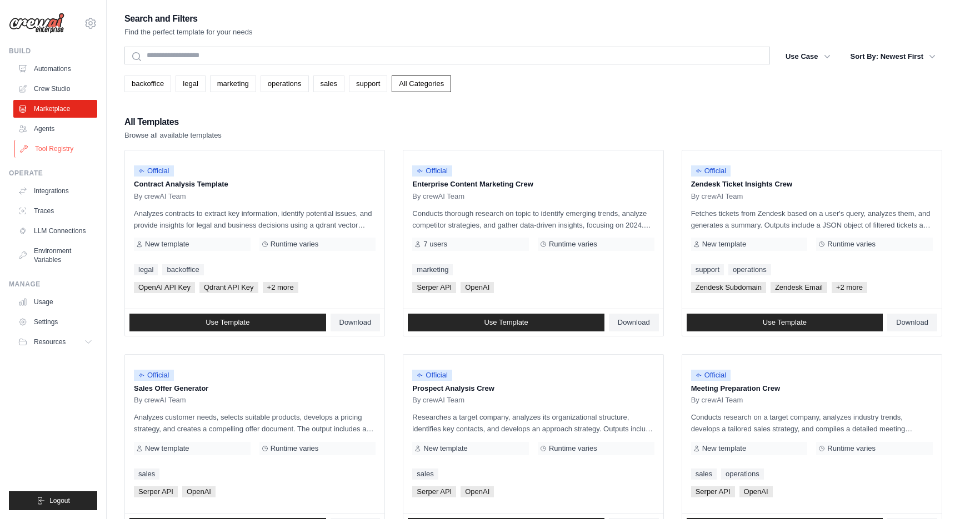
click at [75, 152] on link "Tool Registry" at bounding box center [56, 149] width 84 height 18
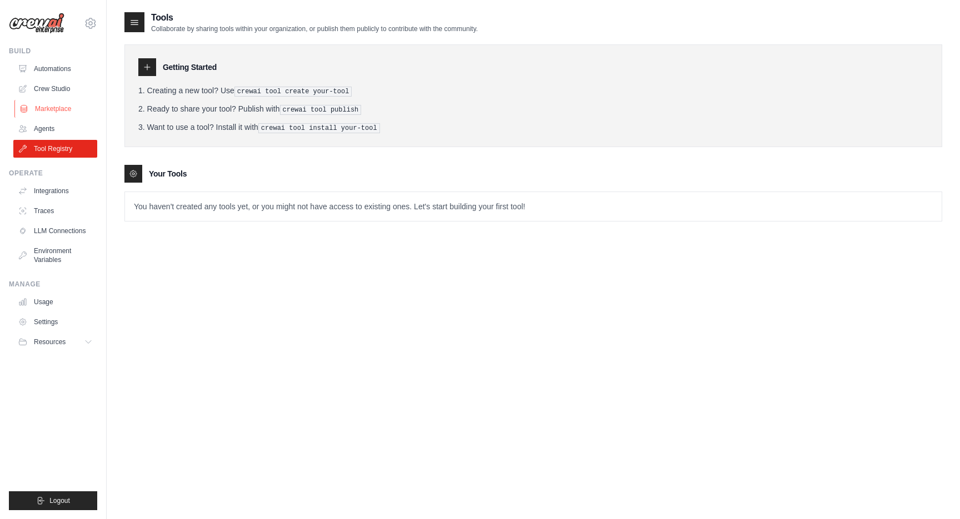
click at [43, 112] on link "Marketplace" at bounding box center [56, 109] width 84 height 18
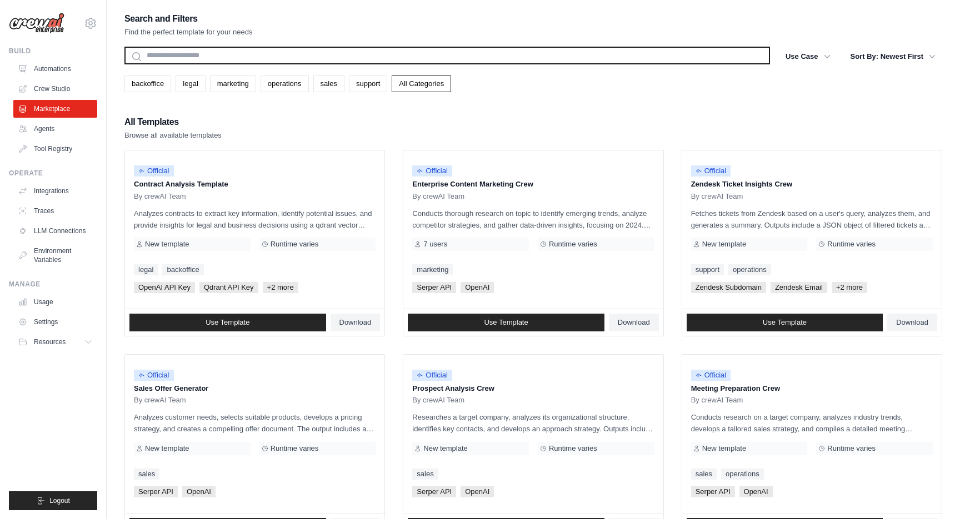
click at [282, 54] on input "text" at bounding box center [446, 56] width 645 height 18
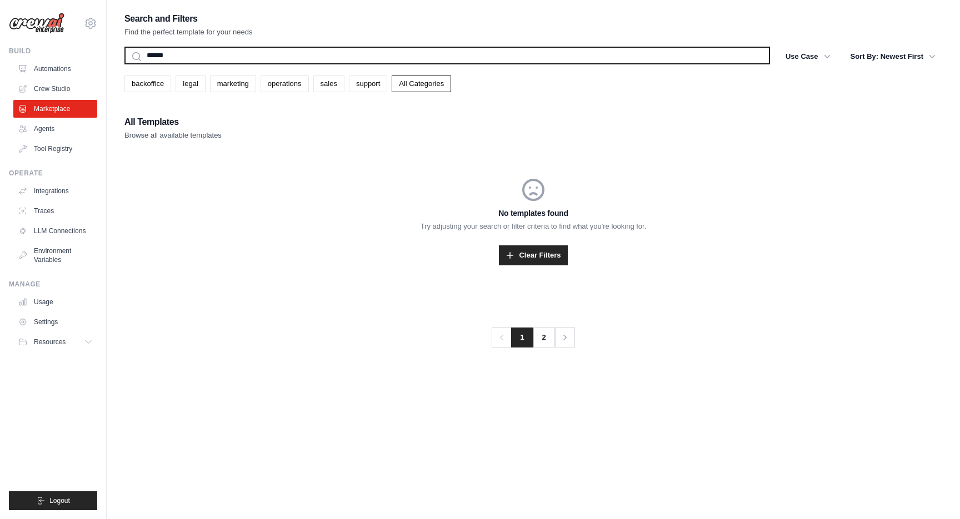
type input "*******"
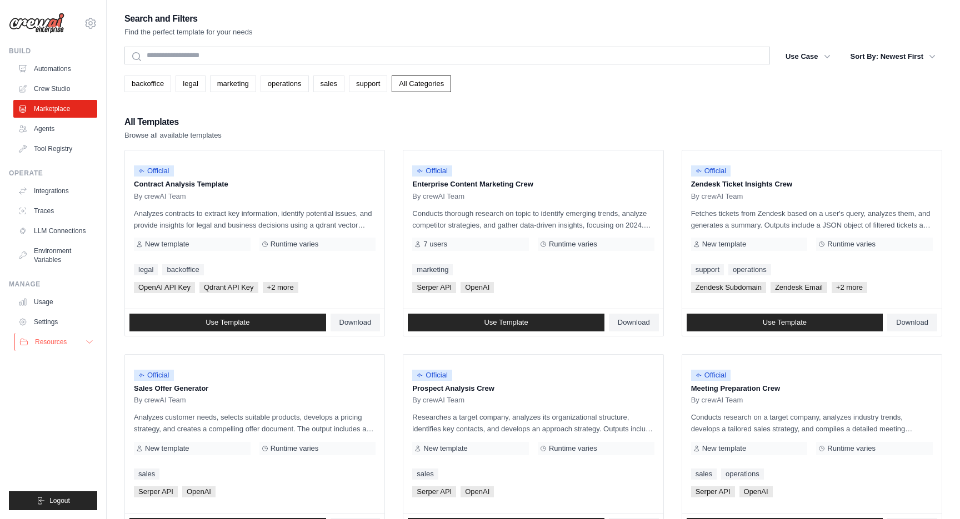
click at [84, 339] on button "Resources" at bounding box center [56, 342] width 84 height 18
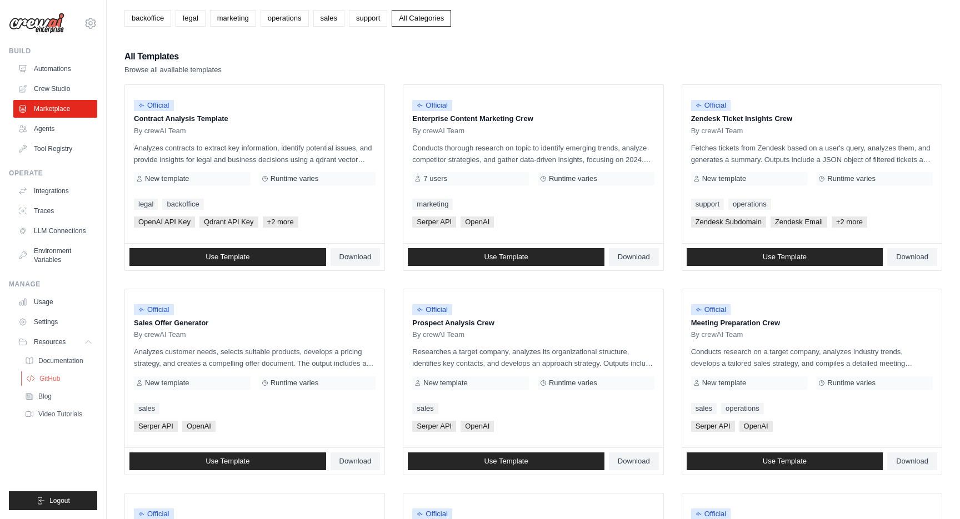
scroll to position [79, 0]
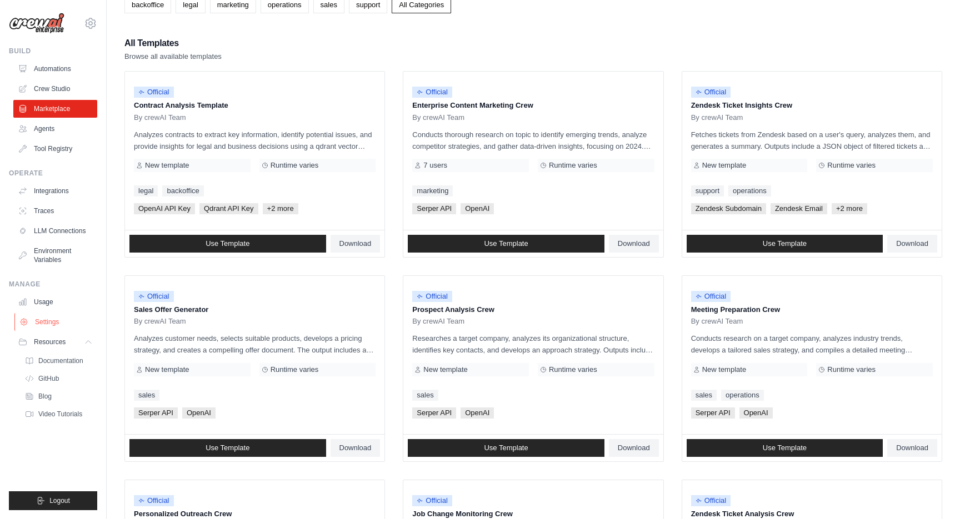
click at [51, 315] on link "Settings" at bounding box center [56, 322] width 84 height 18
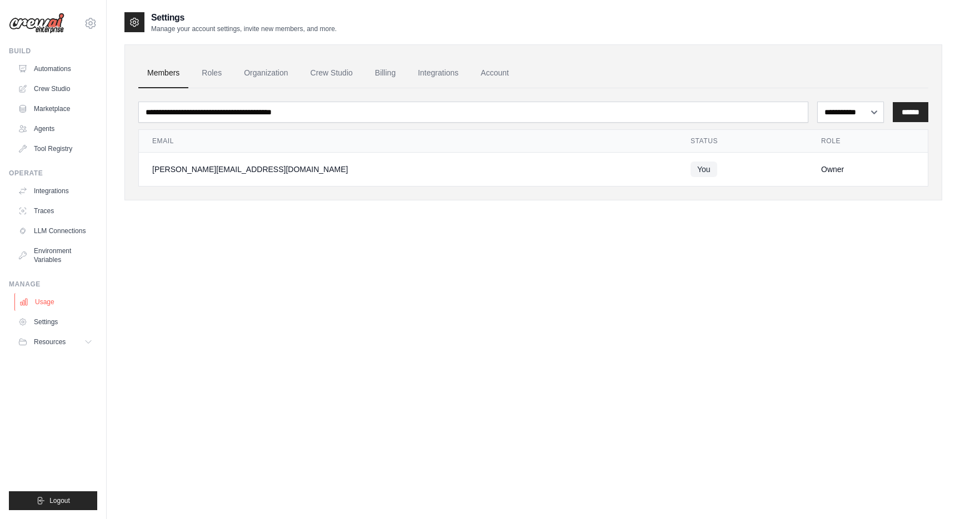
click at [49, 300] on link "Usage" at bounding box center [56, 302] width 84 height 18
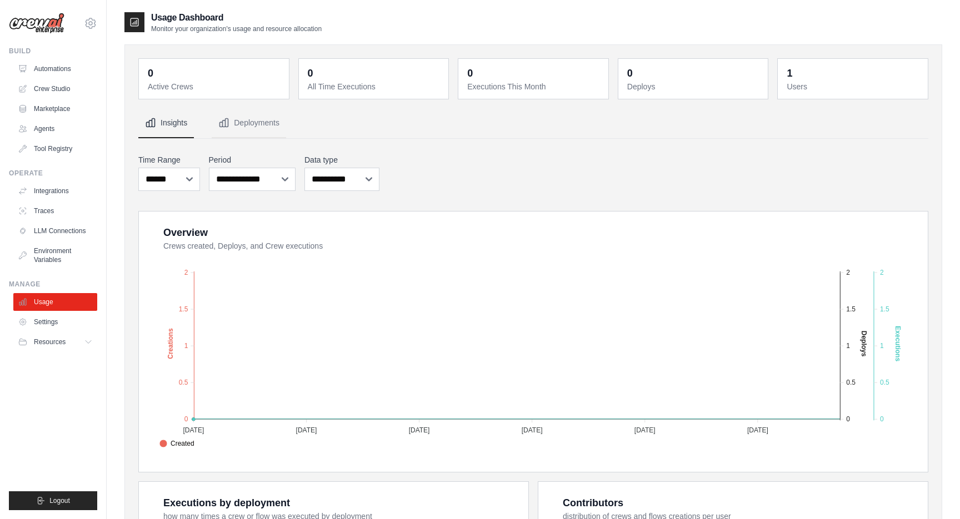
click at [440, 147] on div "**********" at bounding box center [533, 435] width 790 height 654
click at [50, 70] on link "Automations" at bounding box center [56, 69] width 84 height 18
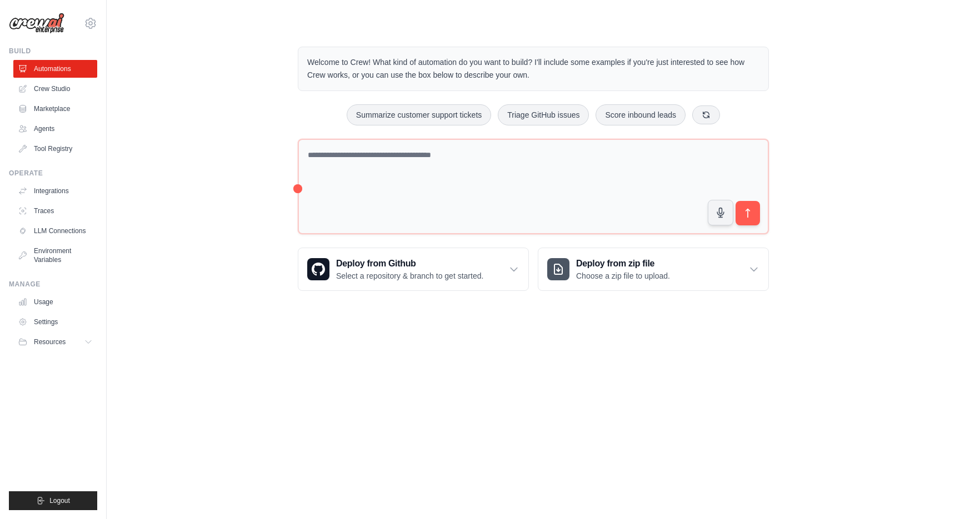
click at [295, 133] on div "Welcome to Crew! What kind of automation do you want to build? I'll include som…" at bounding box center [533, 169] width 498 height 280
click at [57, 82] on link "Crew Studio" at bounding box center [56, 89] width 84 height 18
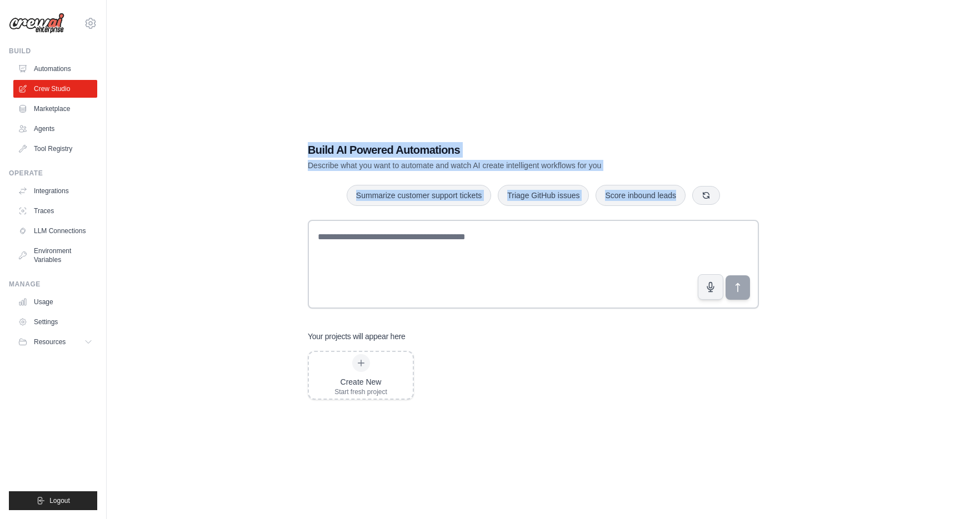
drag, startPoint x: 264, startPoint y: 155, endPoint x: 263, endPoint y: 228, distance: 72.8
click at [264, 229] on div "Build AI Powered Automations Describe what you want to automate and watch AI cr…" at bounding box center [532, 270] width 817 height 519
click at [263, 228] on div "Build AI Powered Automations Describe what you want to automate and watch AI cr…" at bounding box center [532, 270] width 817 height 519
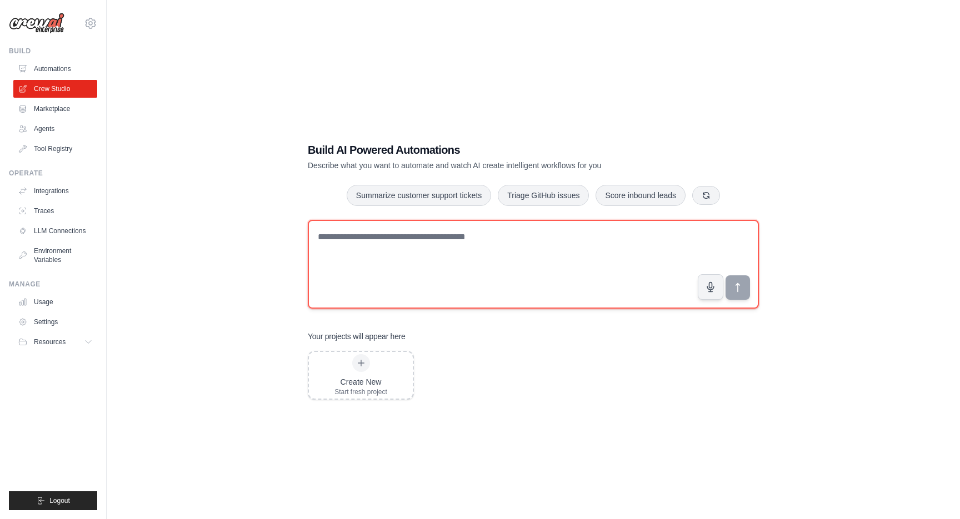
click at [358, 269] on textarea at bounding box center [533, 264] width 451 height 89
type textarea "**********"
paste textarea "**********"
type textarea "**********"
